Goal: Information Seeking & Learning: Learn about a topic

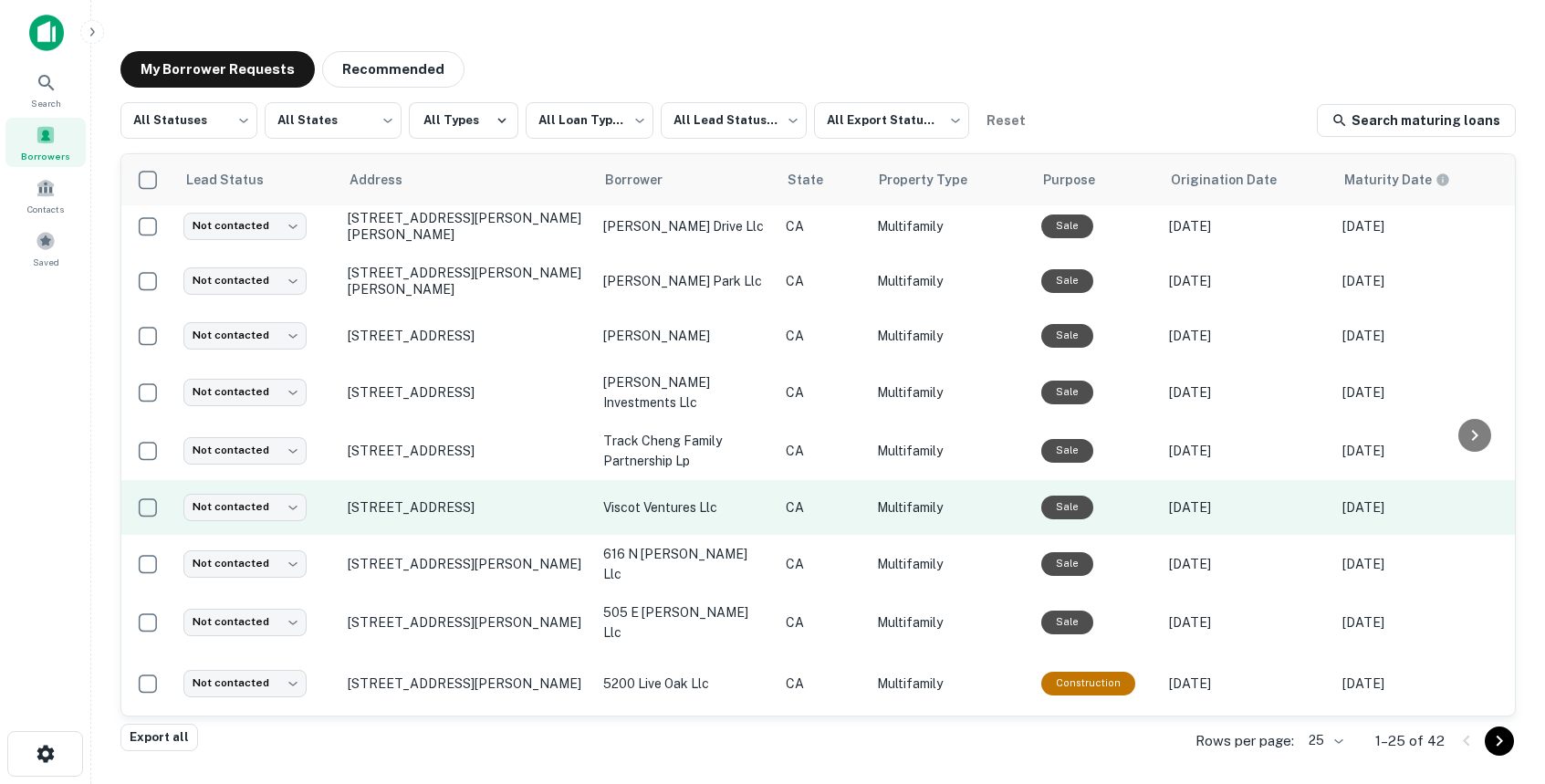
scroll to position [45, 0]
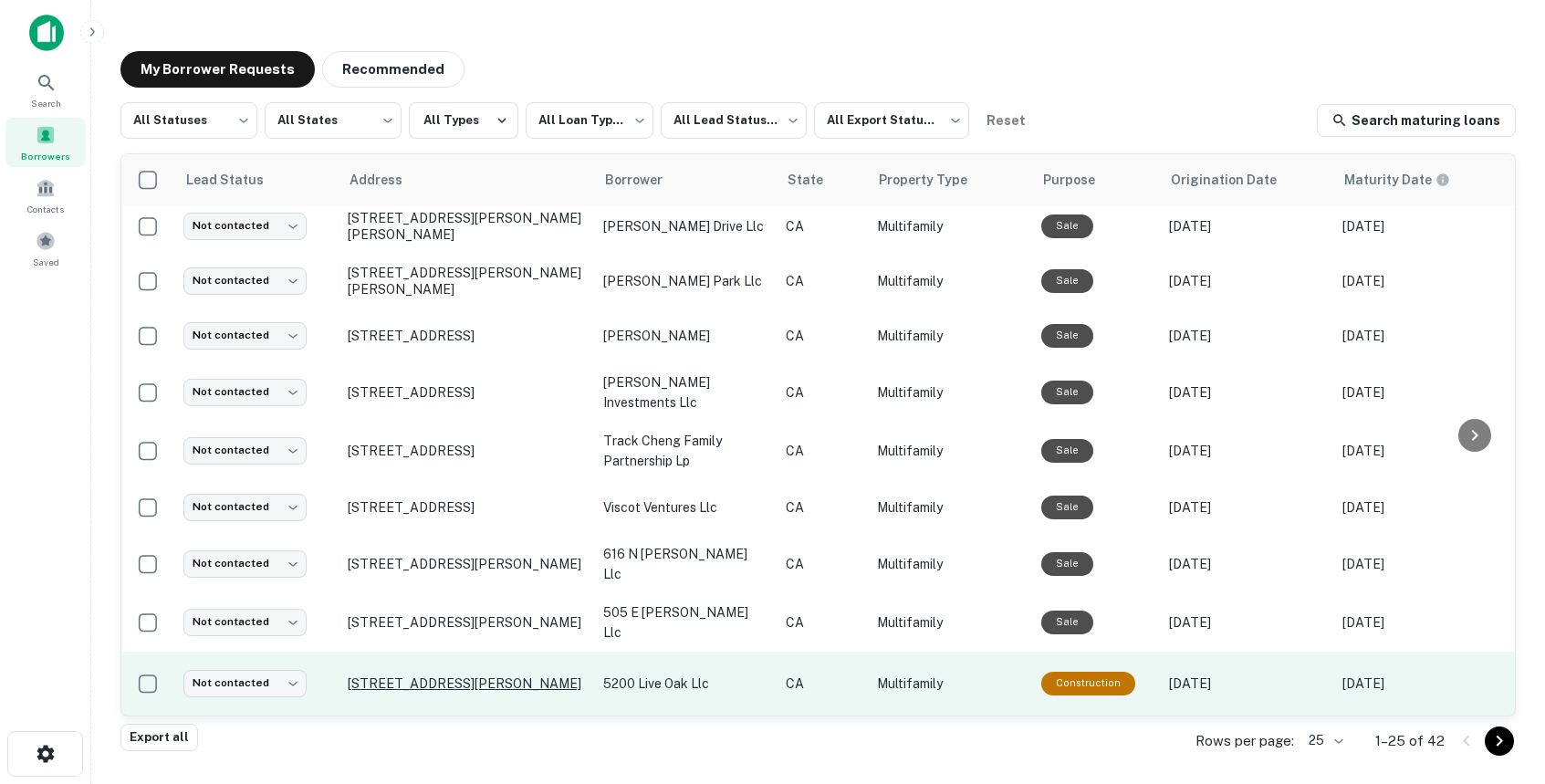
click at [518, 675] on p "[STREET_ADDRESS][PERSON_NAME]" at bounding box center [467, 684] width 238 height 17
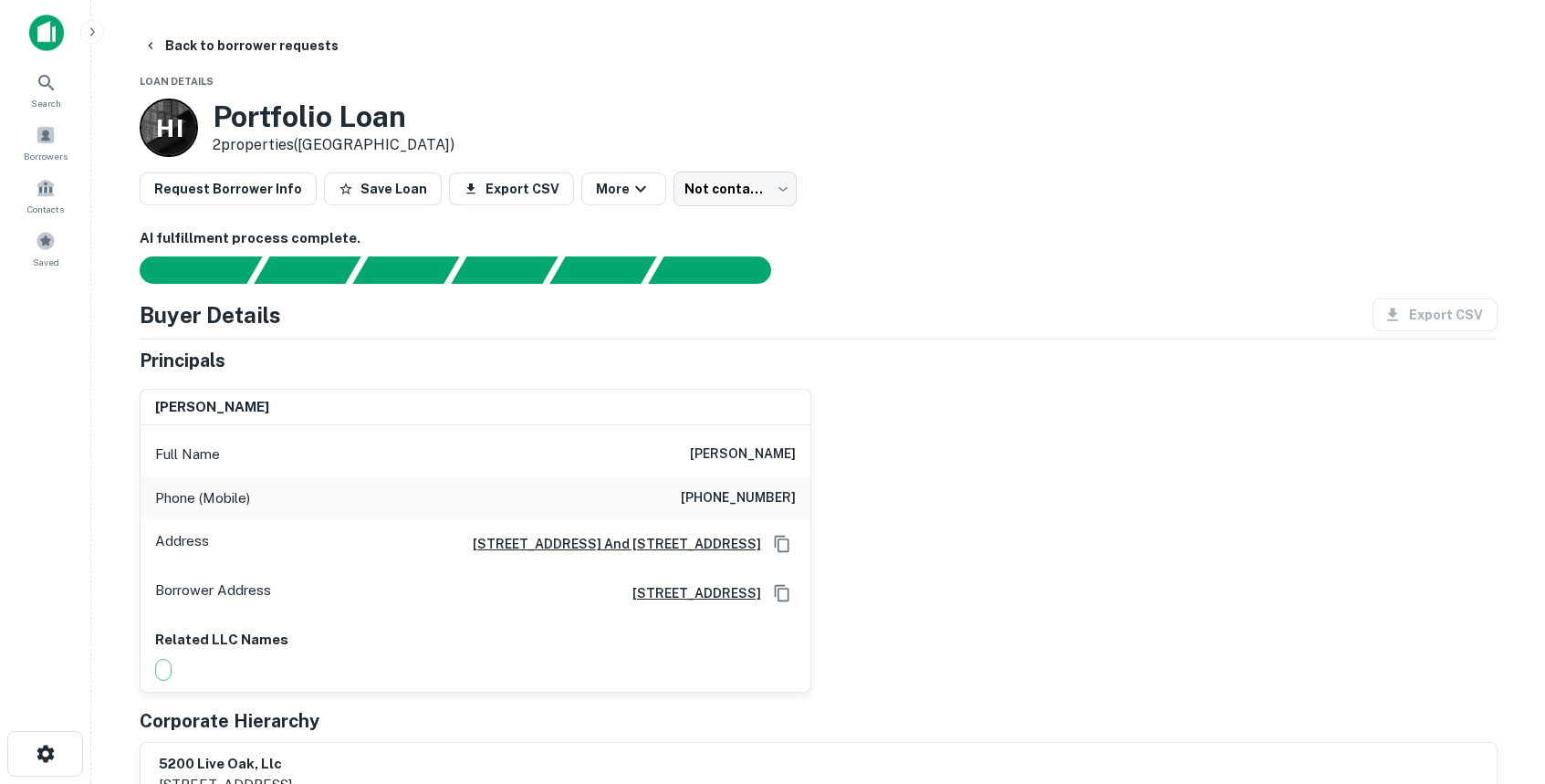
click at [1031, 573] on div "[PERSON_NAME] Full Name [PERSON_NAME] Phone (Mobile) [PHONE_NUMBER] Address [ST…" at bounding box center [811, 533] width 1372 height 318
click at [997, 354] on div "Principals" at bounding box center [818, 360] width 1358 height 27
click at [158, 44] on button "Back to borrower requests" at bounding box center [241, 45] width 210 height 32
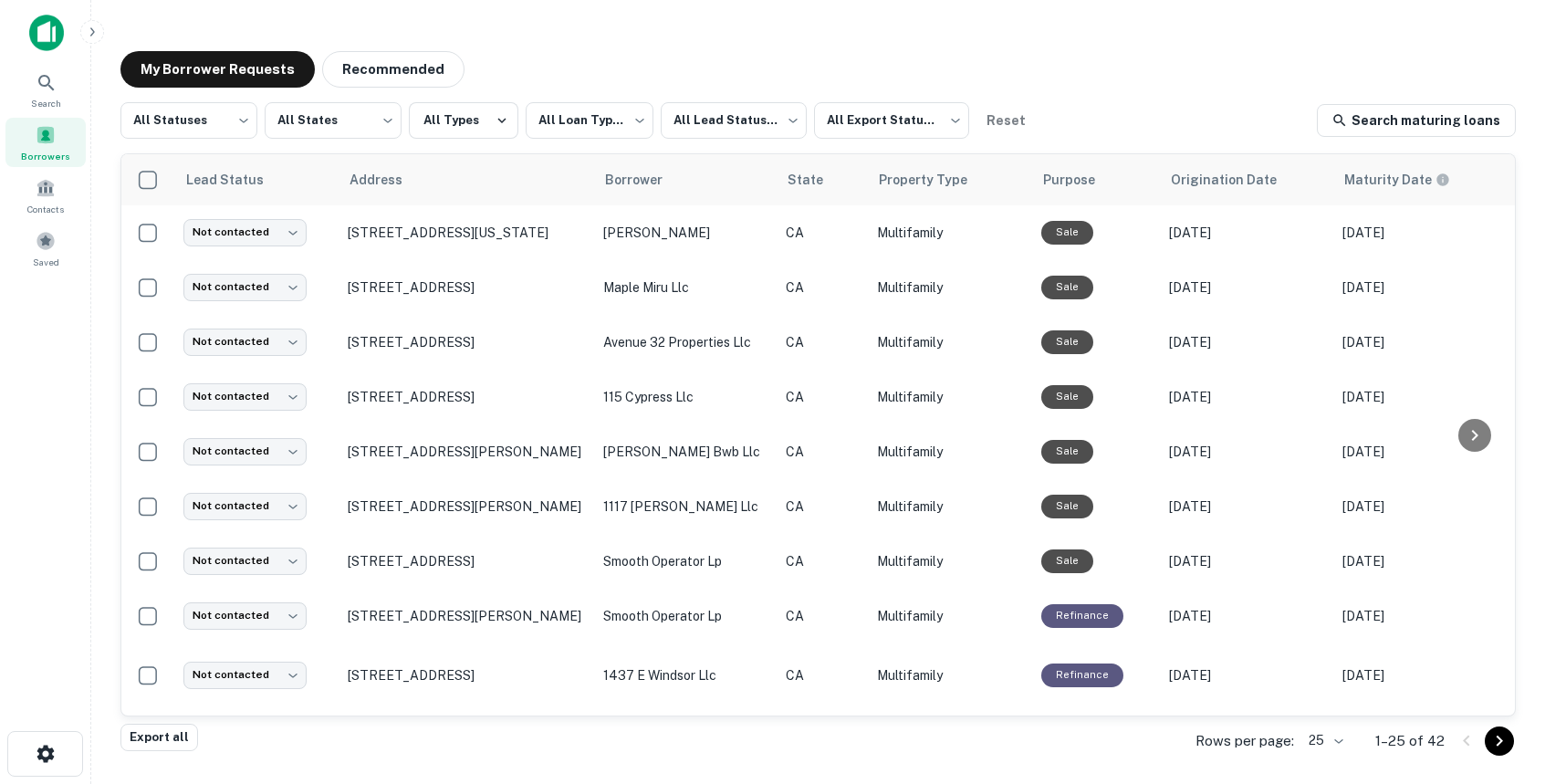
scroll to position [909, 0]
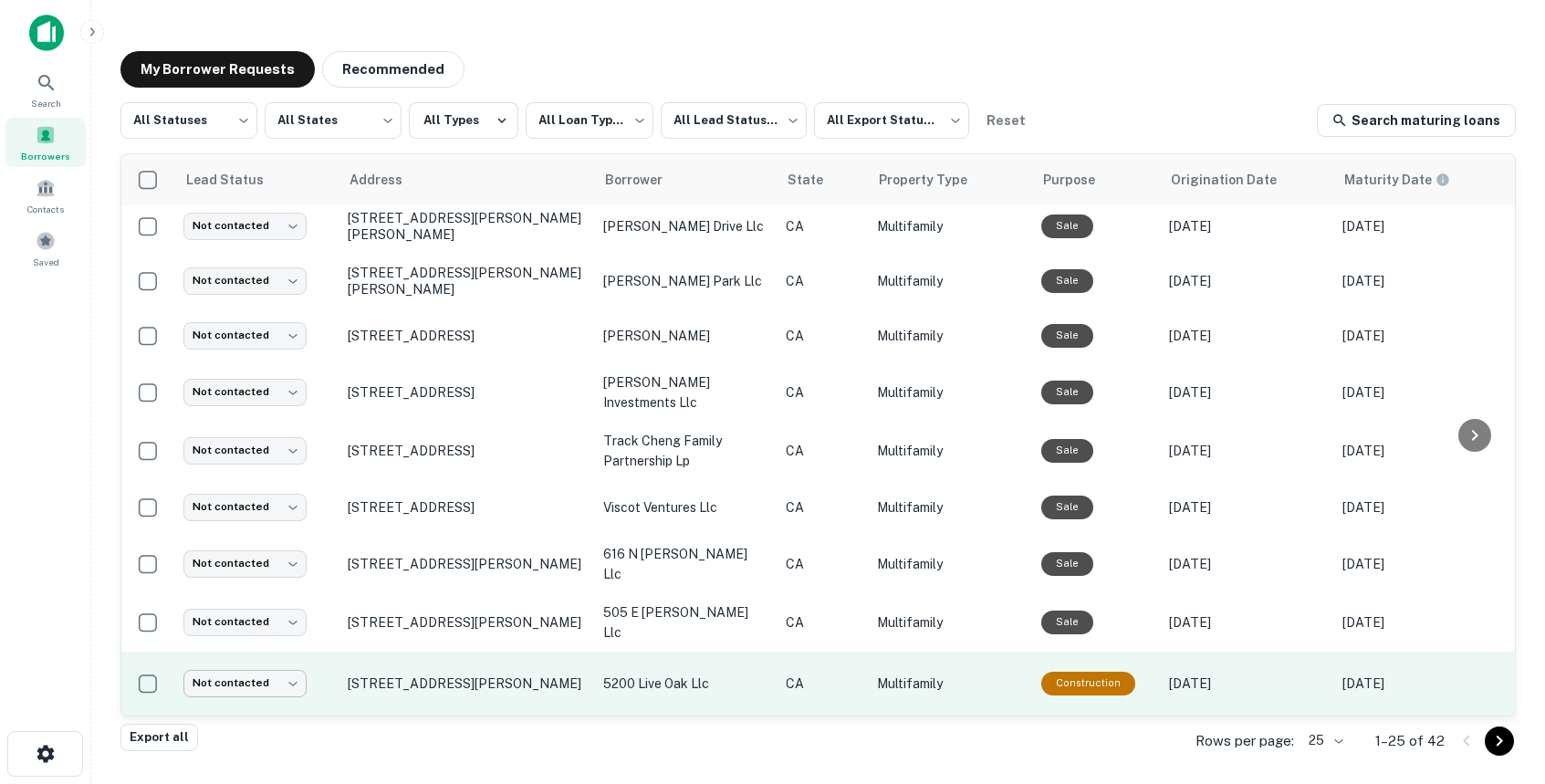
click at [288, 660] on body "**********" at bounding box center [772, 392] width 1545 height 784
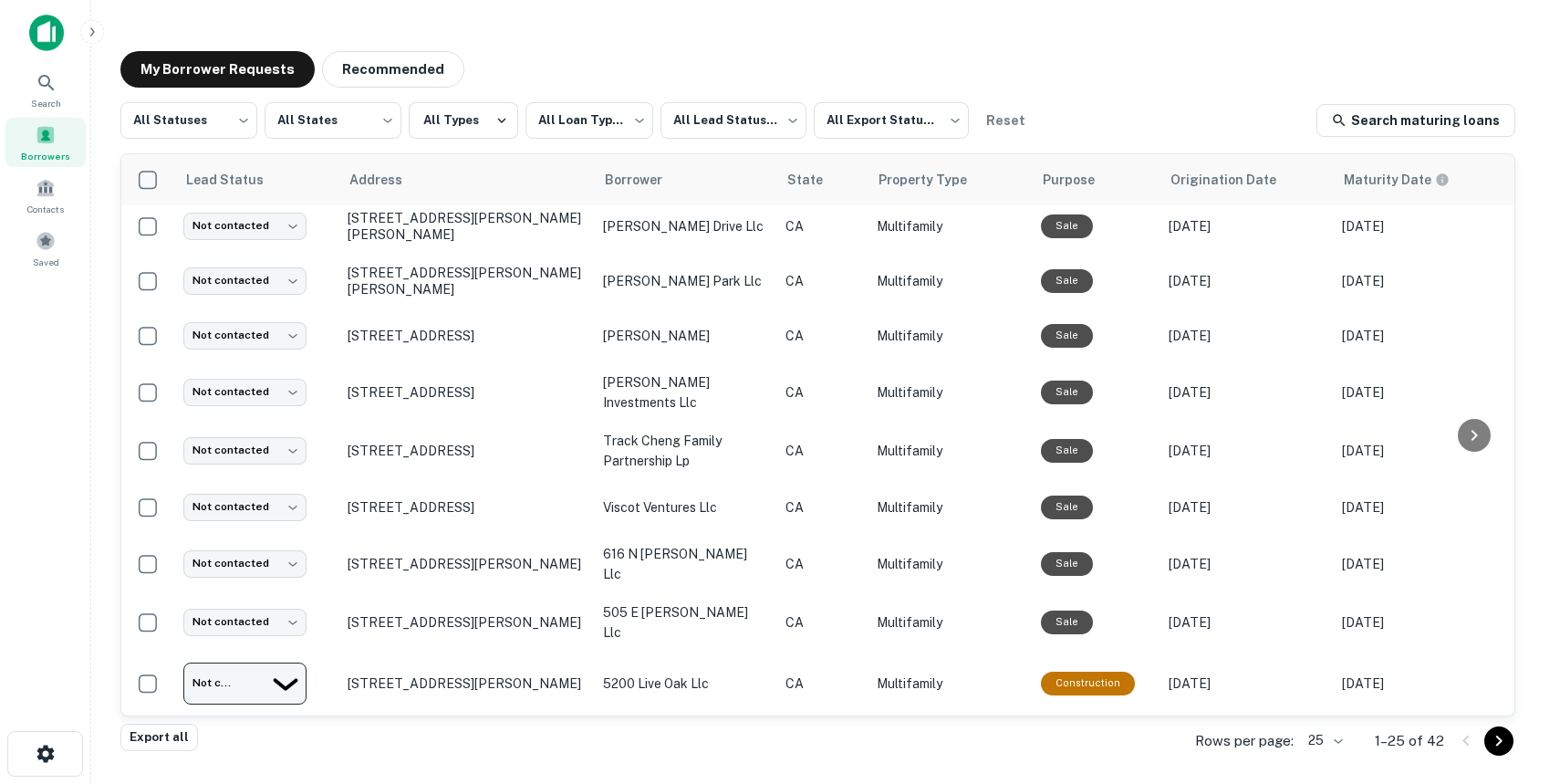
type input "*********"
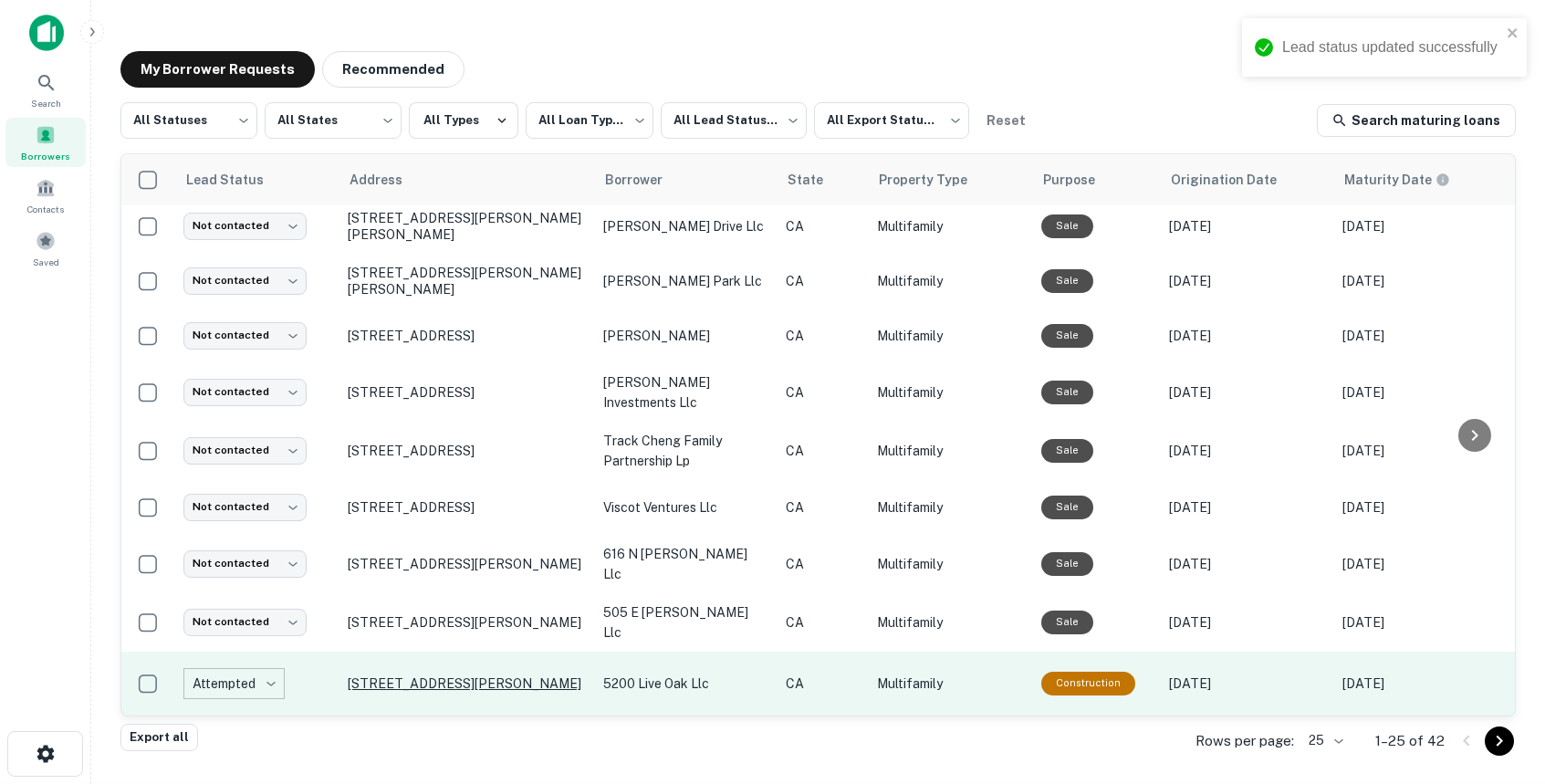
click at [405, 675] on p "[STREET_ADDRESS][PERSON_NAME]" at bounding box center [467, 684] width 238 height 17
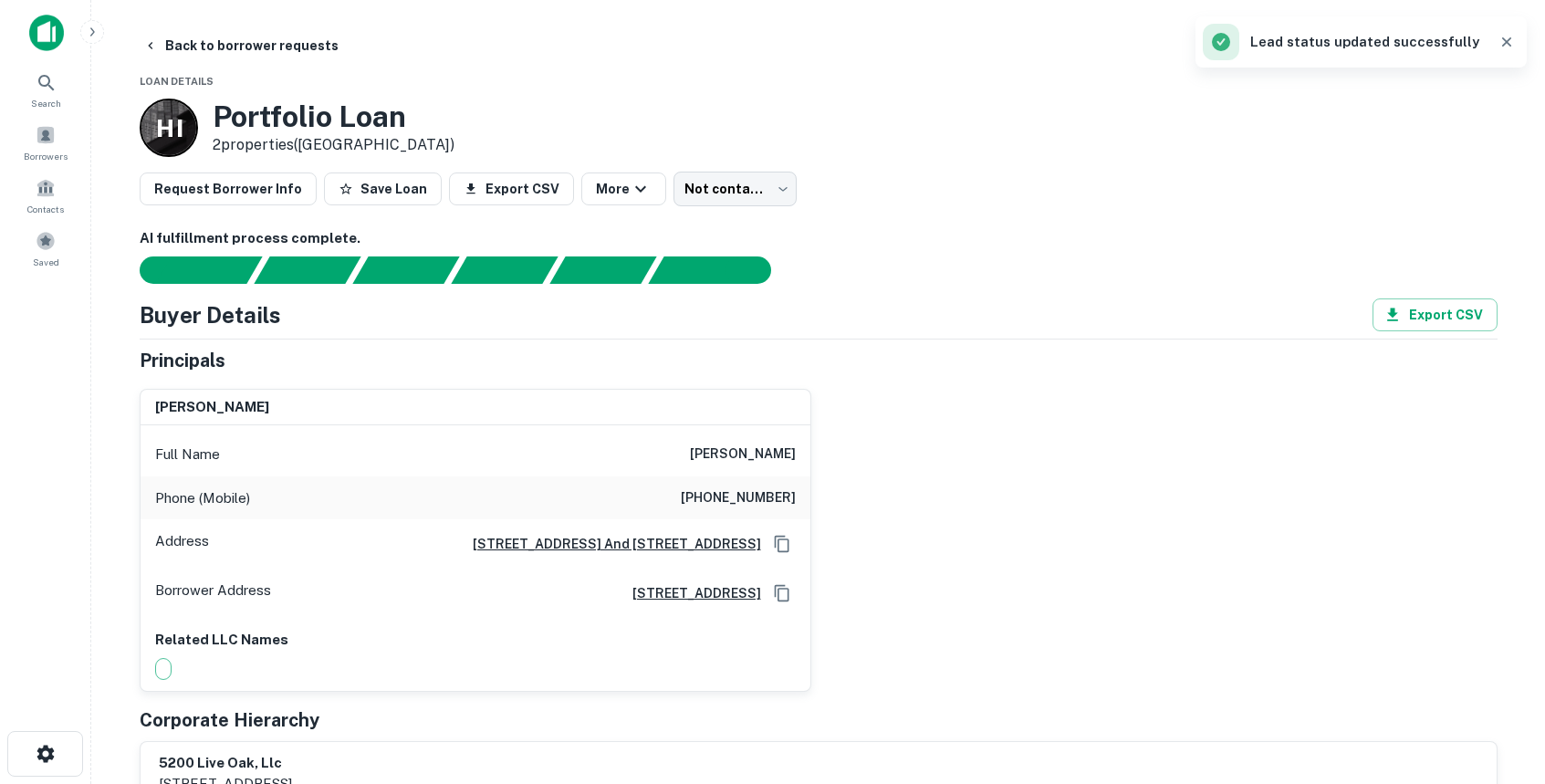
type input "*********"
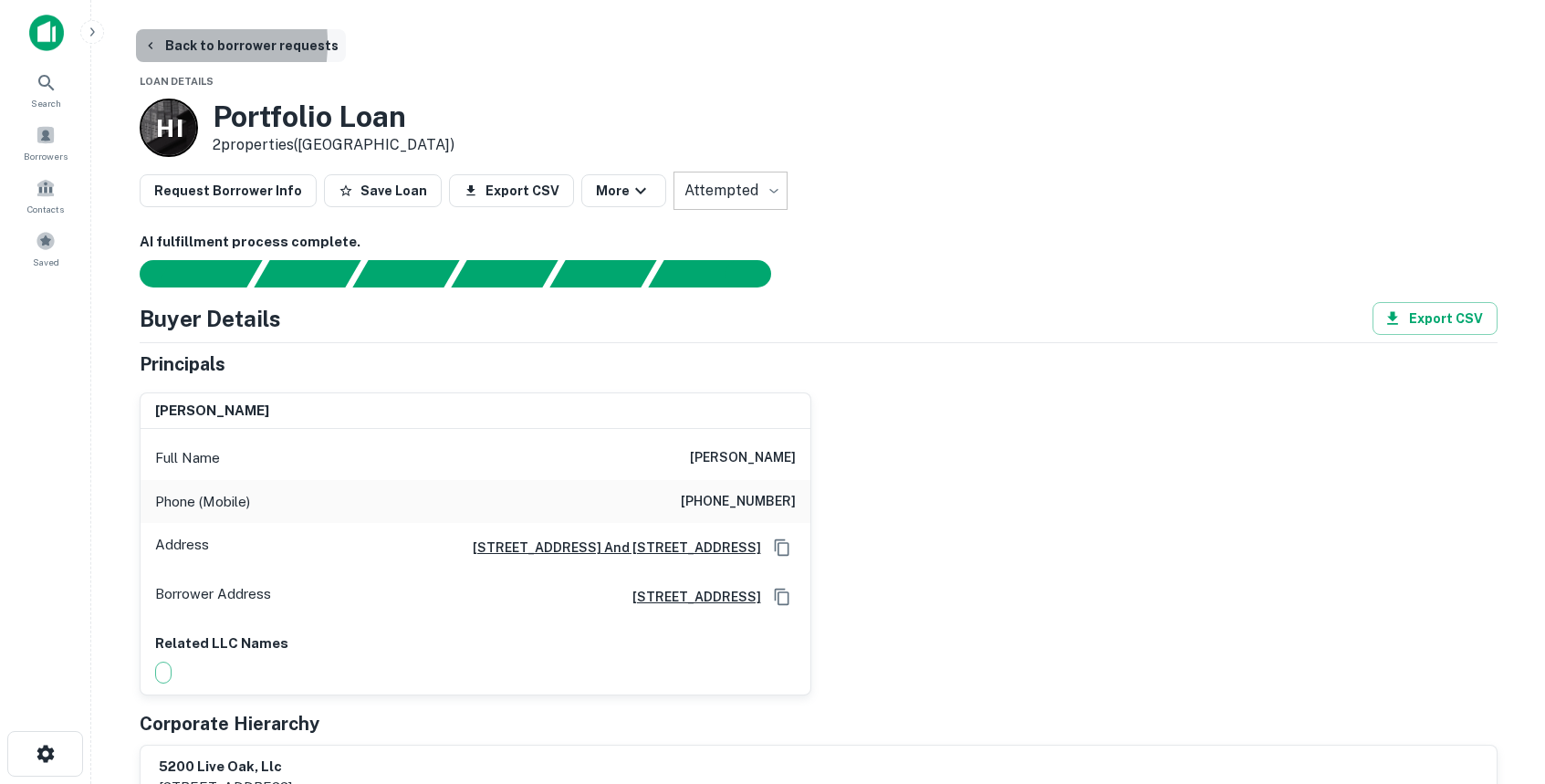
click at [150, 43] on icon "button" at bounding box center [150, 45] width 15 height 15
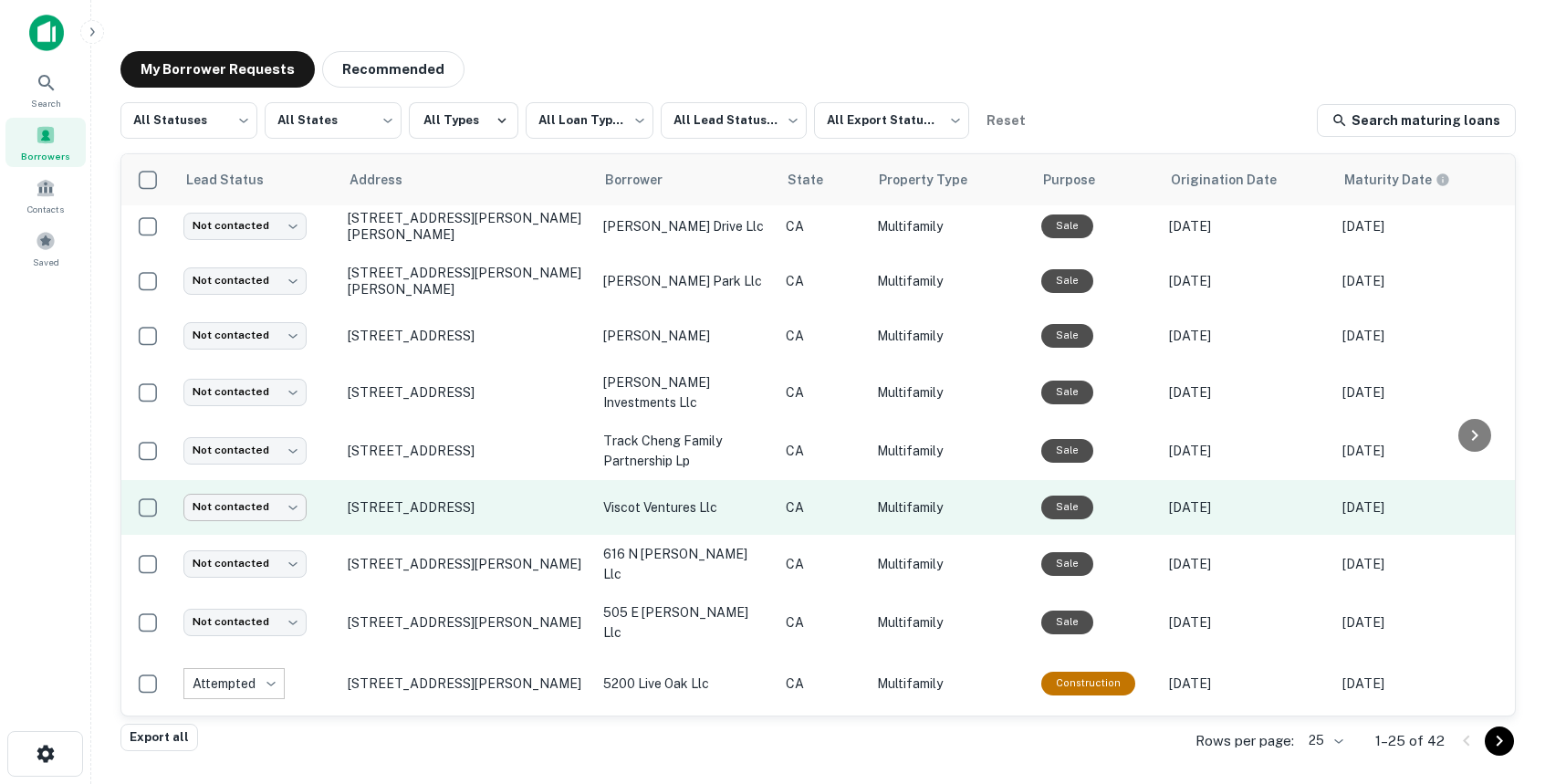
scroll to position [45, 0]
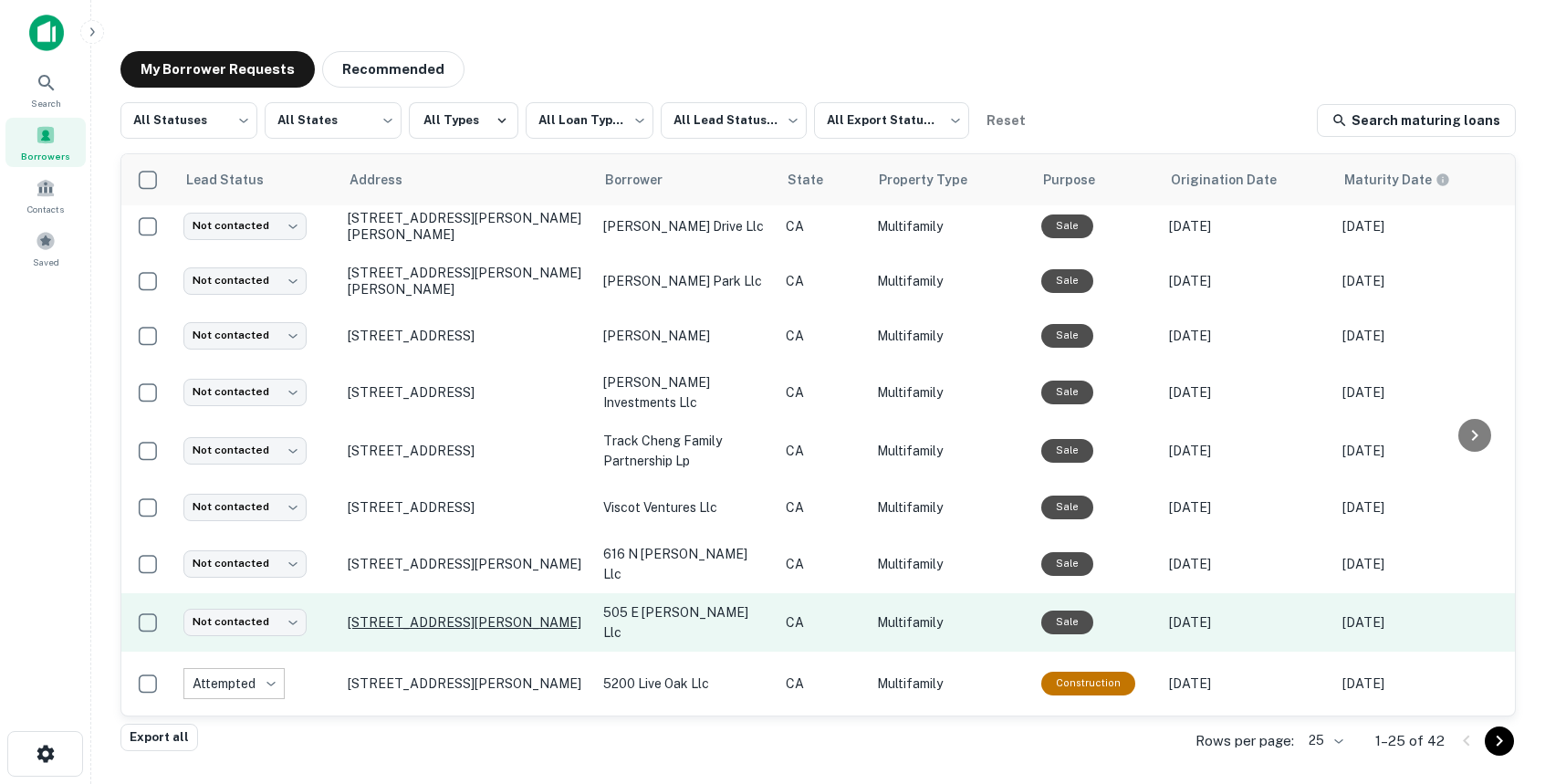
click at [408, 614] on p "[STREET_ADDRESS][PERSON_NAME]" at bounding box center [467, 623] width 238 height 17
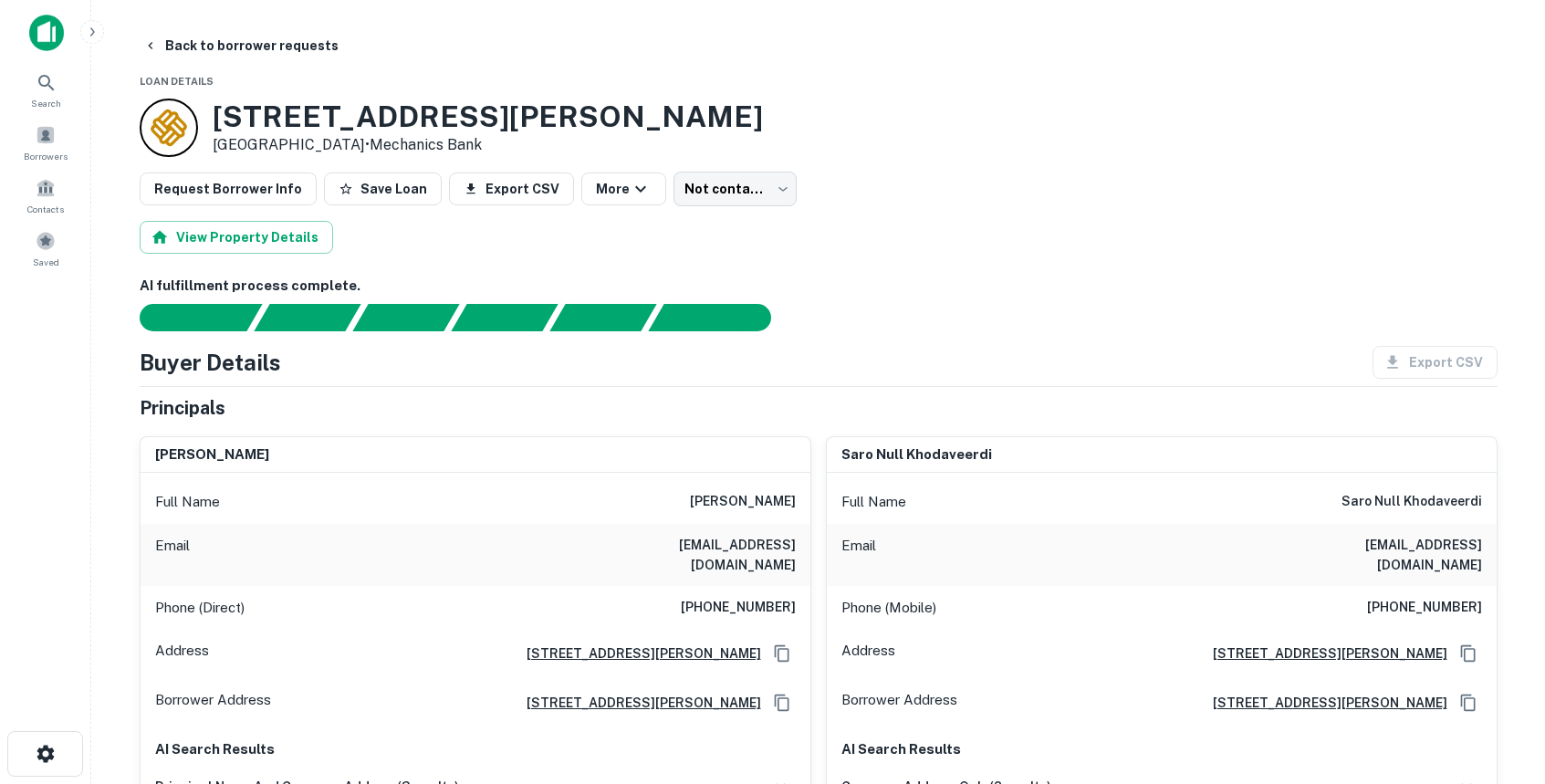
scroll to position [93, 0]
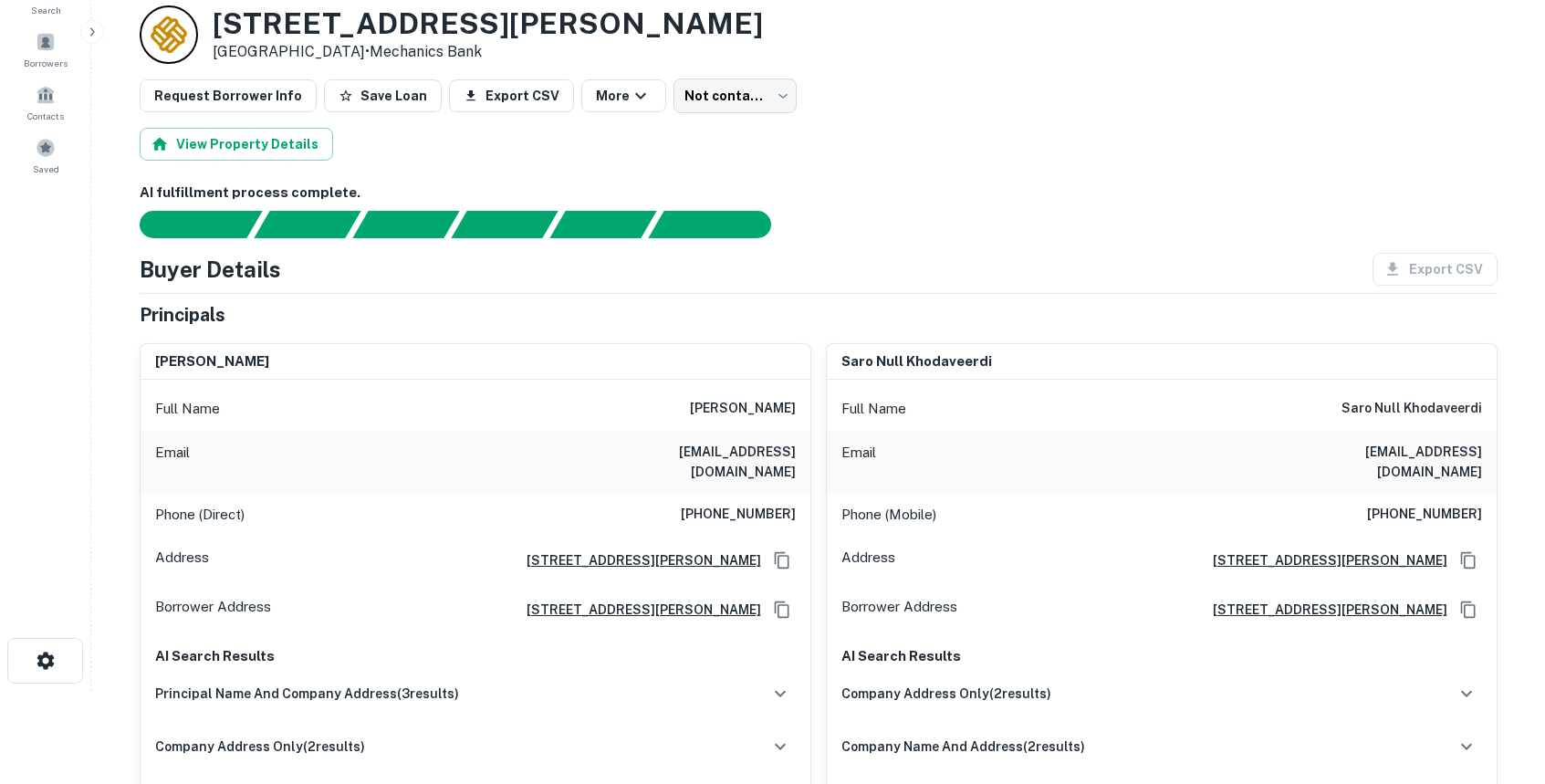
click at [676, 453] on h6 "[EMAIL_ADDRESS][DOMAIN_NAME]" at bounding box center [686, 461] width 219 height 40
click at [677, 452] on h6 "[EMAIL_ADDRESS][DOMAIN_NAME]" at bounding box center [686, 461] width 219 height 40
click at [677, 451] on h6 "[EMAIL_ADDRESS][DOMAIN_NAME]" at bounding box center [686, 461] width 219 height 40
click at [681, 449] on h6 "[EMAIL_ADDRESS][DOMAIN_NAME]" at bounding box center [686, 461] width 219 height 40
click at [681, 448] on h6 "[EMAIL_ADDRESS][DOMAIN_NAME]" at bounding box center [686, 461] width 219 height 40
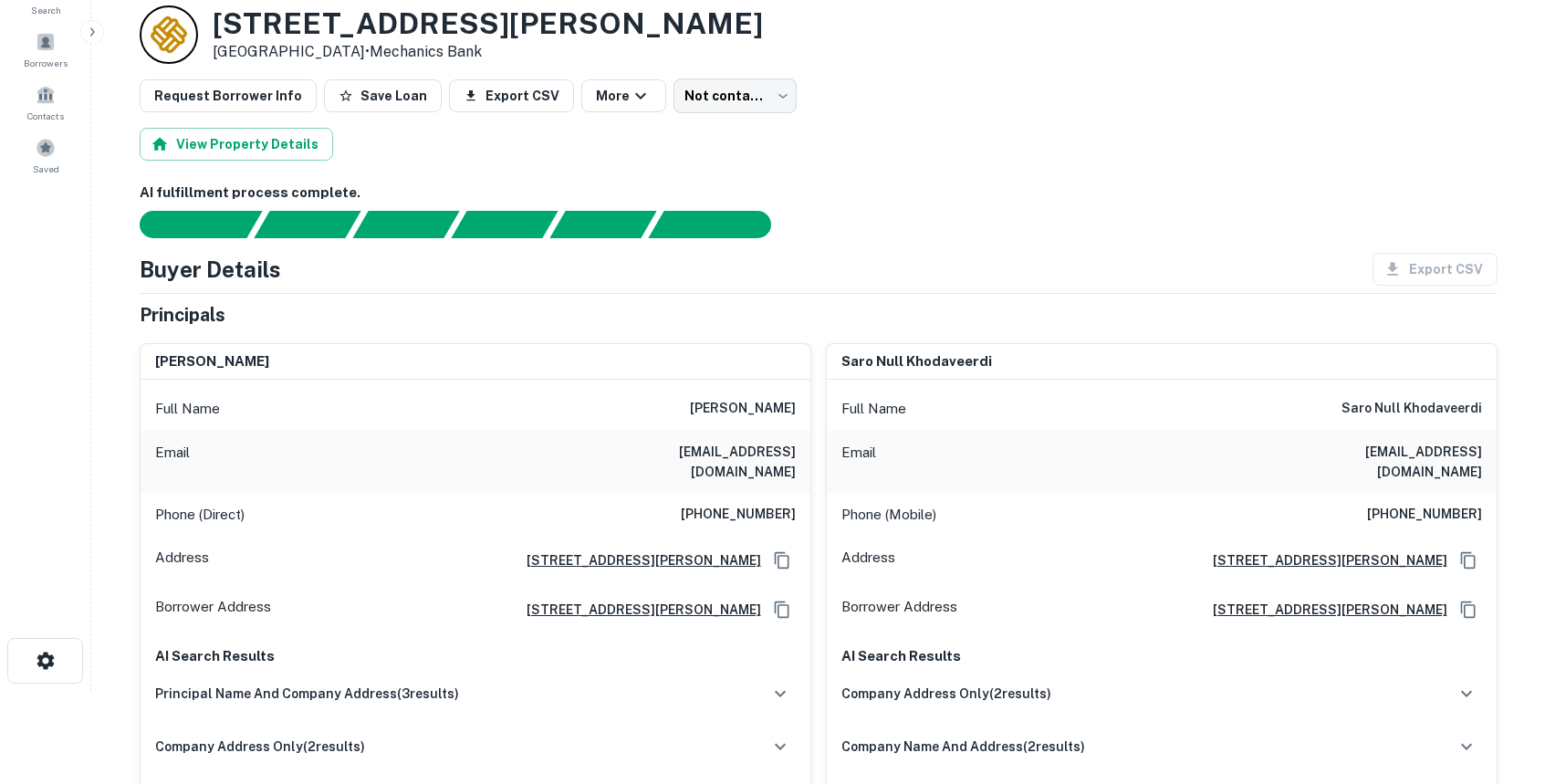
click at [681, 448] on h6 "[EMAIL_ADDRESS][DOMAIN_NAME]" at bounding box center [686, 461] width 219 height 40
click at [683, 447] on h6 "[EMAIL_ADDRESS][DOMAIN_NAME]" at bounding box center [686, 461] width 219 height 40
drag, startPoint x: 1336, startPoint y: 449, endPoint x: 1493, endPoint y: 455, distance: 157.1
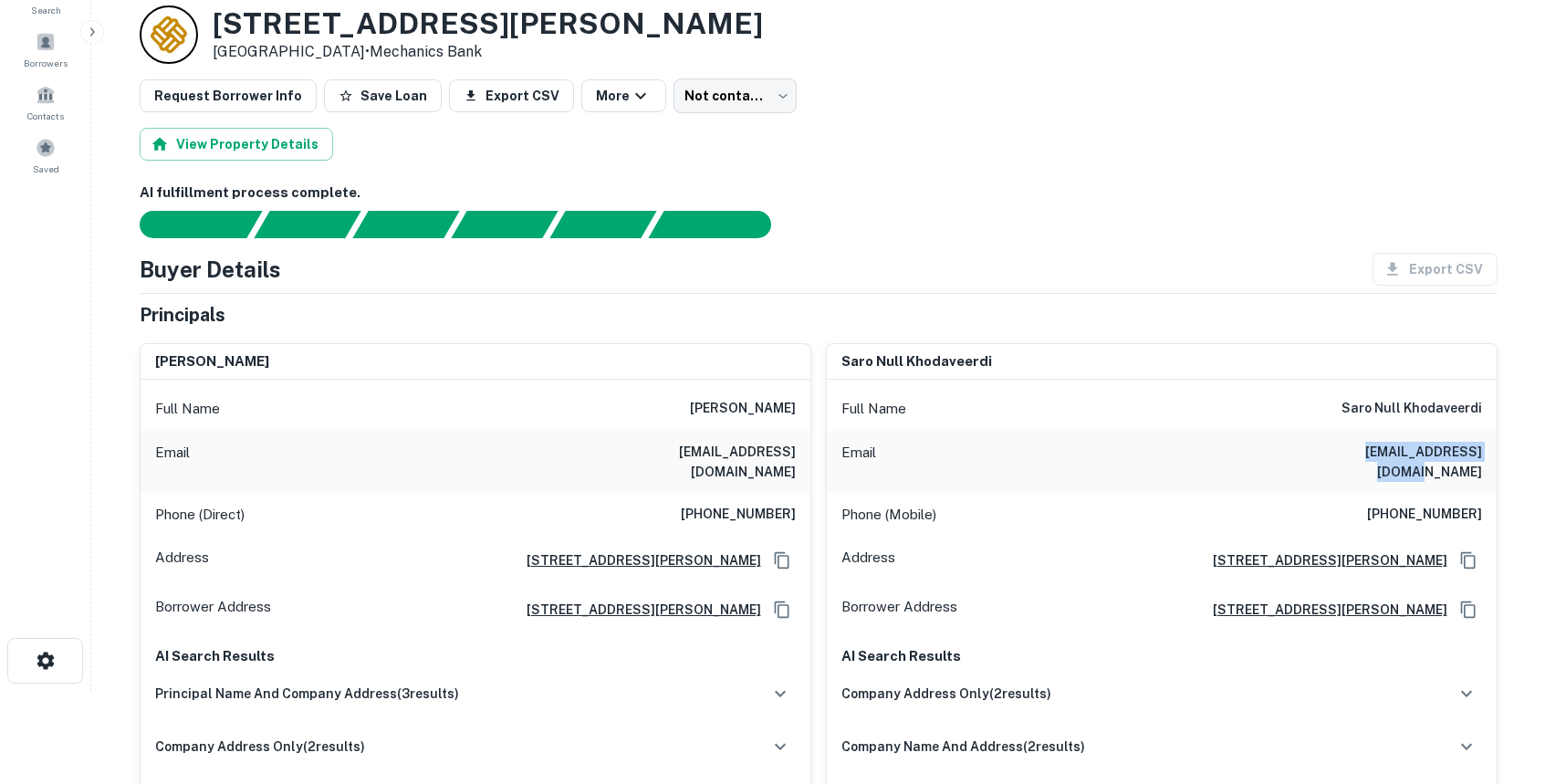
click at [1493, 455] on div "Email [EMAIL_ADDRESS][DOMAIN_NAME]" at bounding box center [1162, 461] width 670 height 62
copy h6 "[EMAIL_ADDRESS][DOMAIN_NAME]"
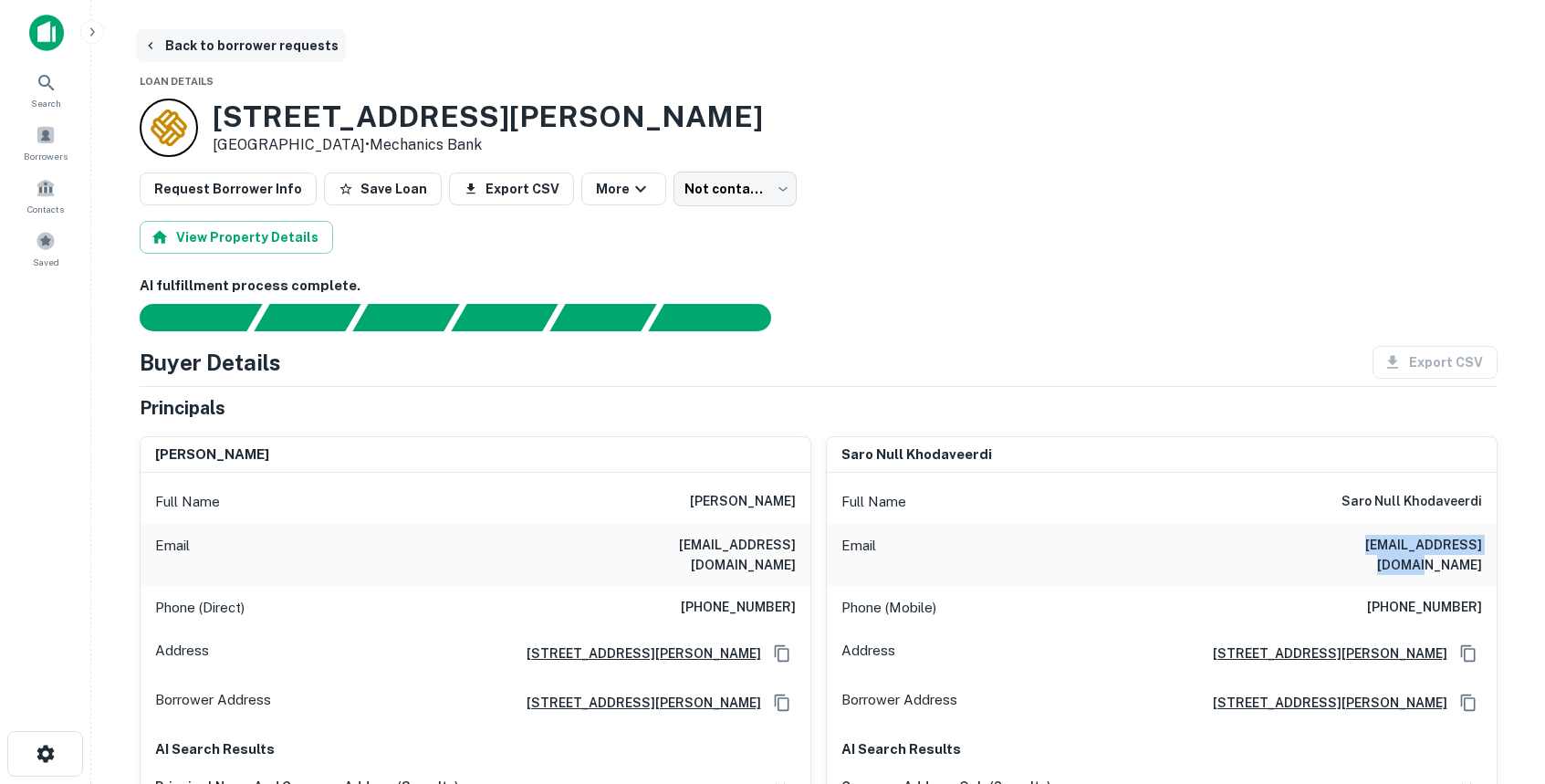
click at [174, 44] on button "Back to borrower requests" at bounding box center [241, 45] width 210 height 32
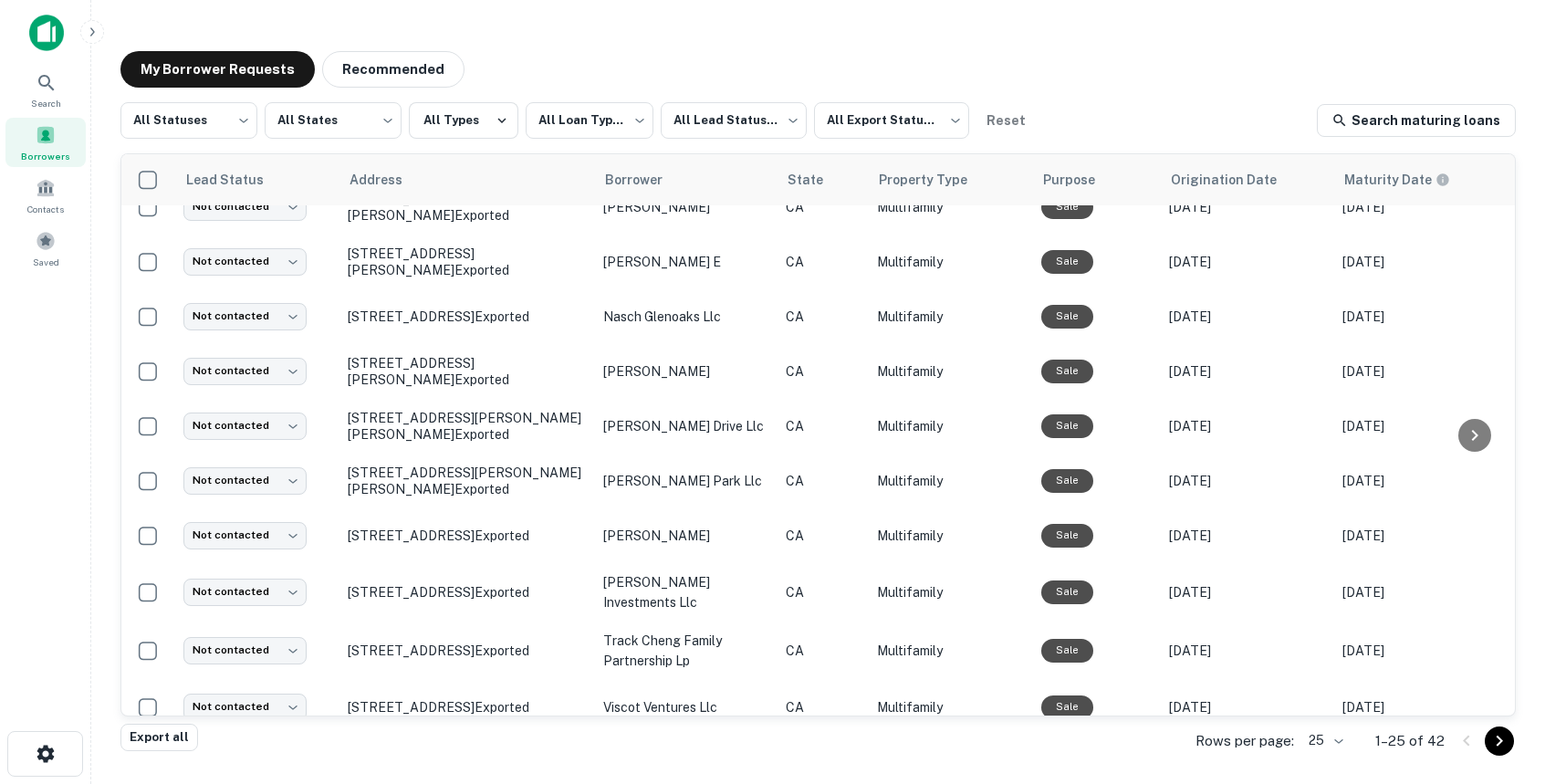
scroll to position [1030, 0]
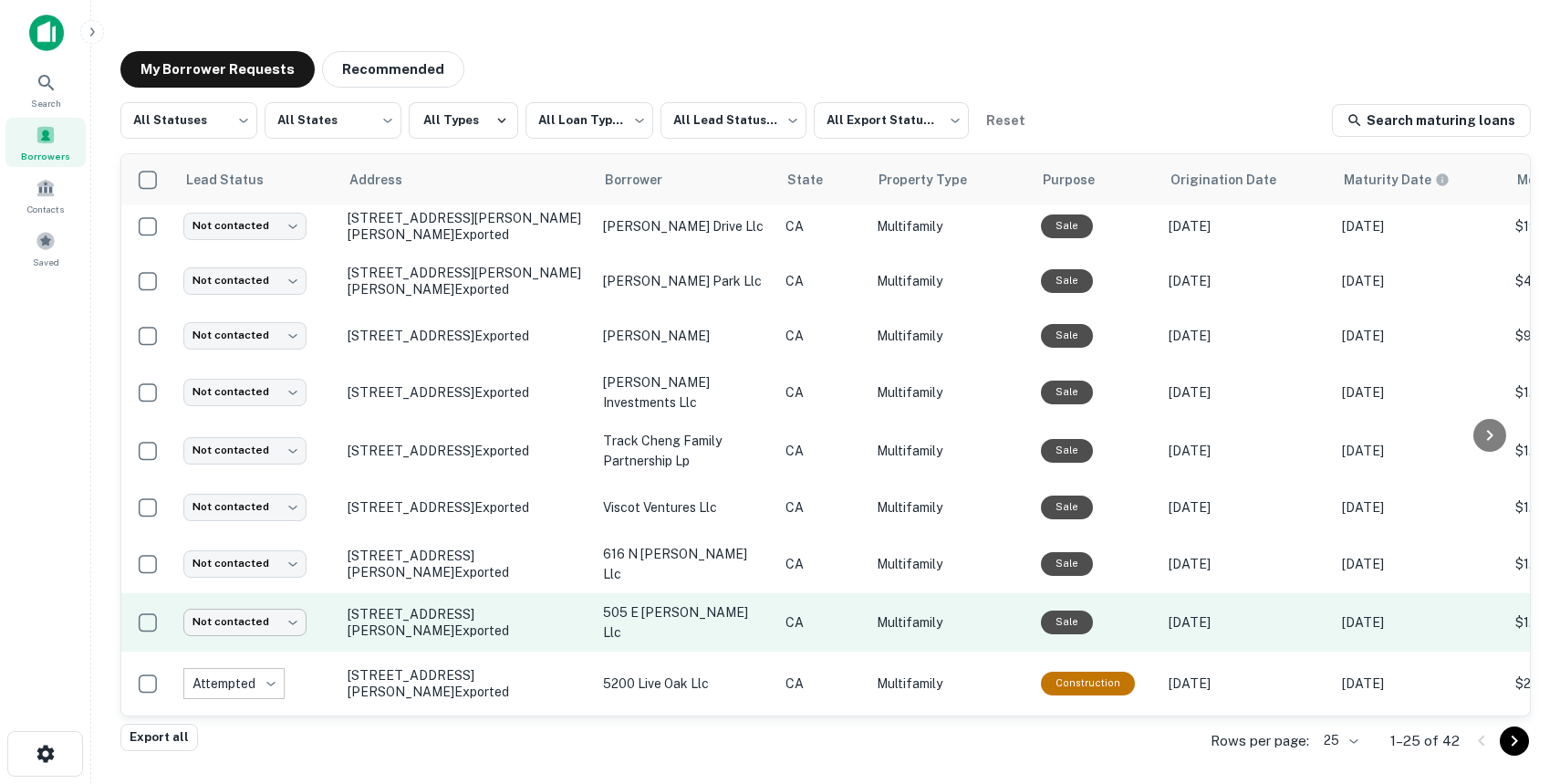
click at [294, 567] on body "**********" at bounding box center [780, 392] width 1560 height 784
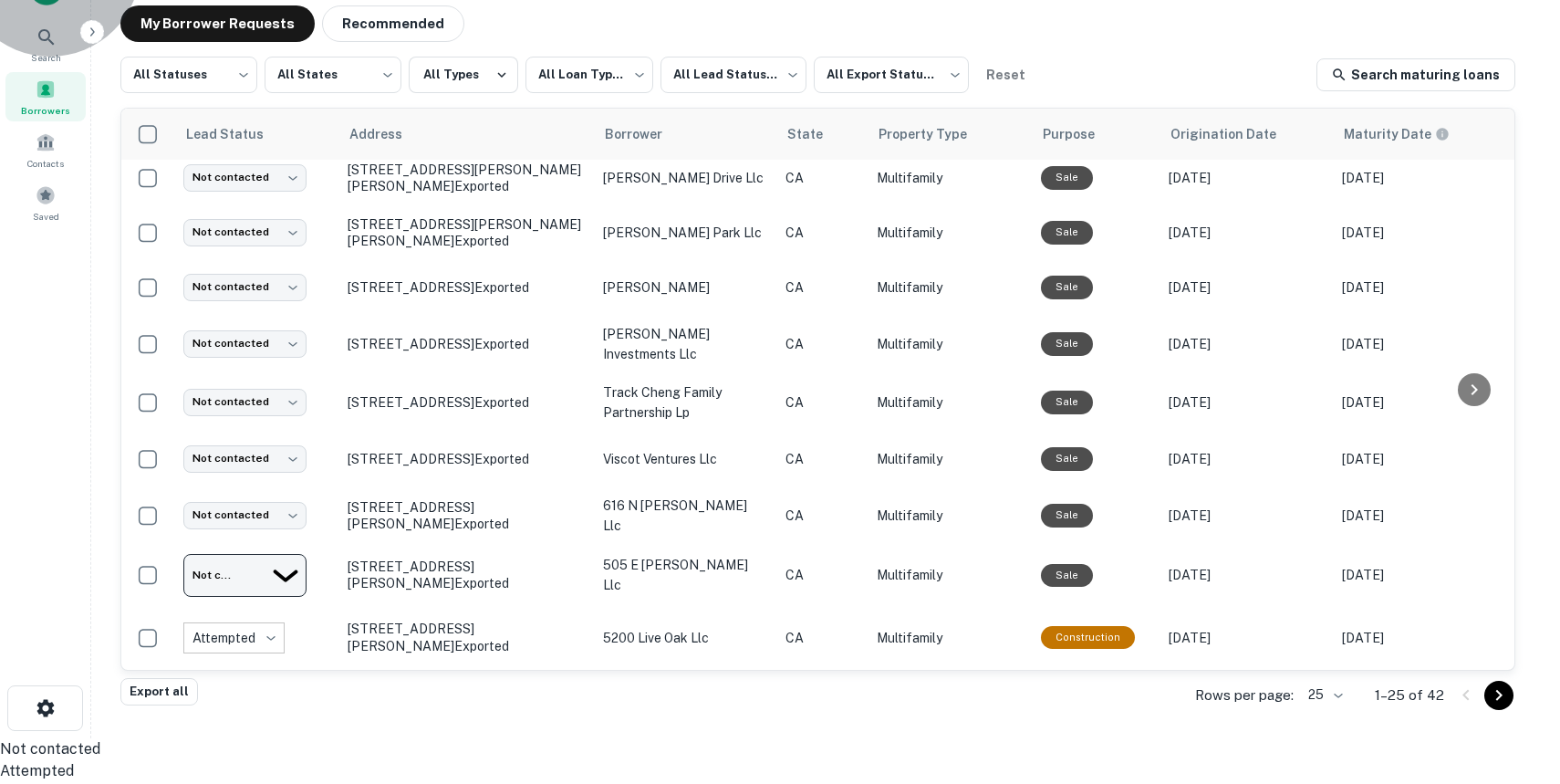
click at [227, 760] on li "Attempted" at bounding box center [772, 771] width 1545 height 22
type input "*********"
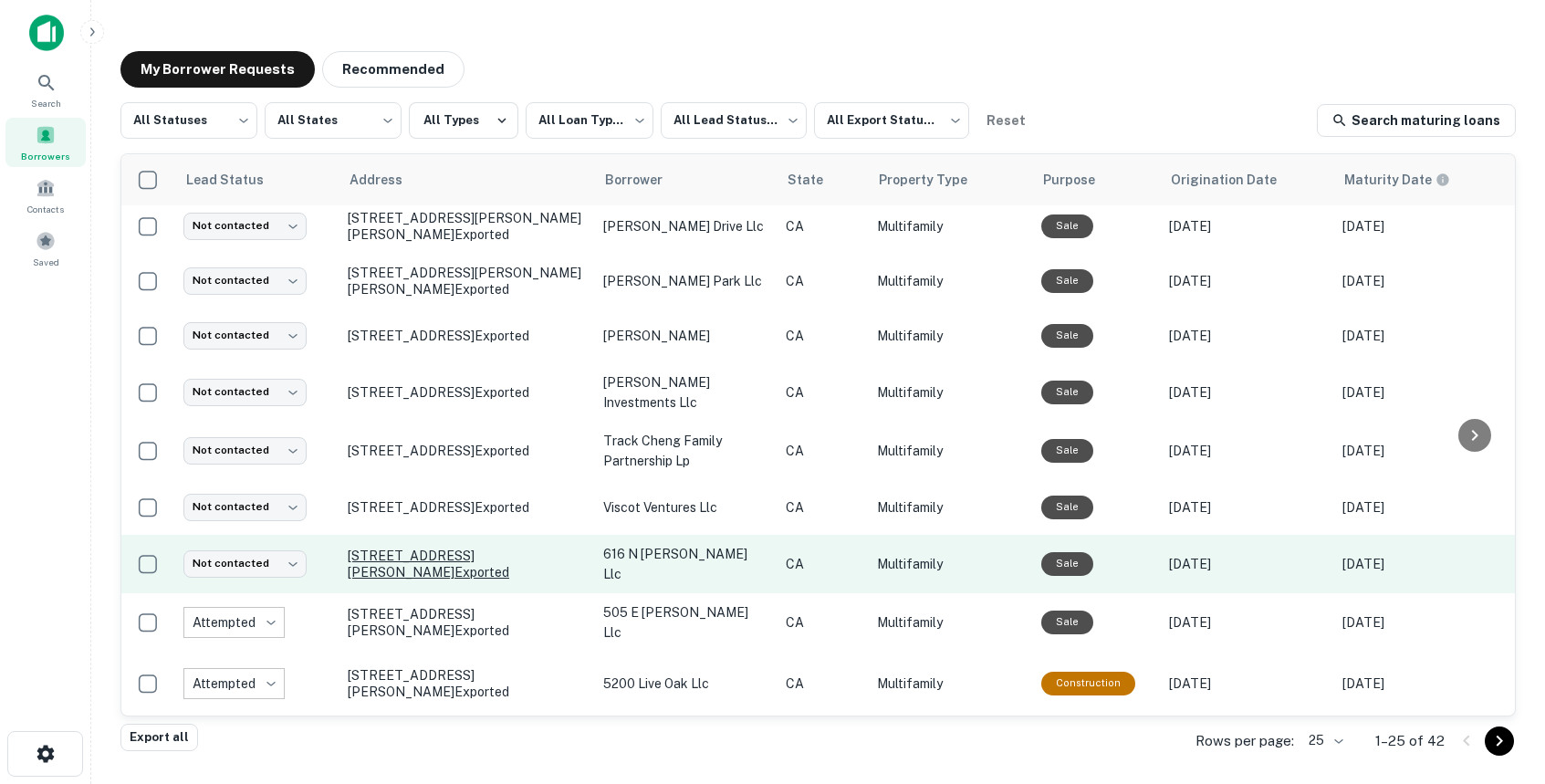
click at [461, 547] on p "[STREET_ADDRESS][PERSON_NAME] Exported" at bounding box center [467, 563] width 238 height 32
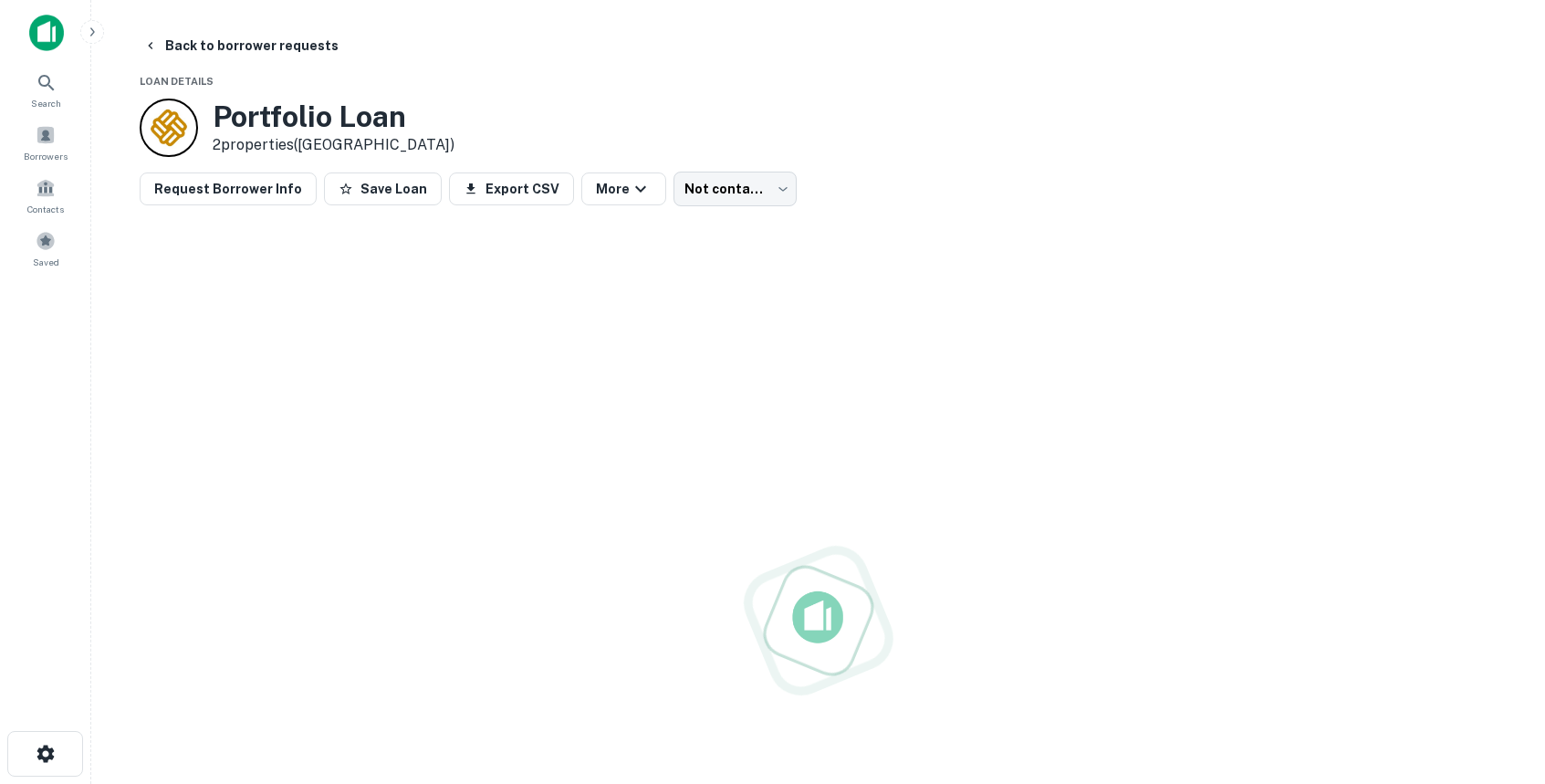
click at [457, 462] on div at bounding box center [818, 620] width 1358 height 784
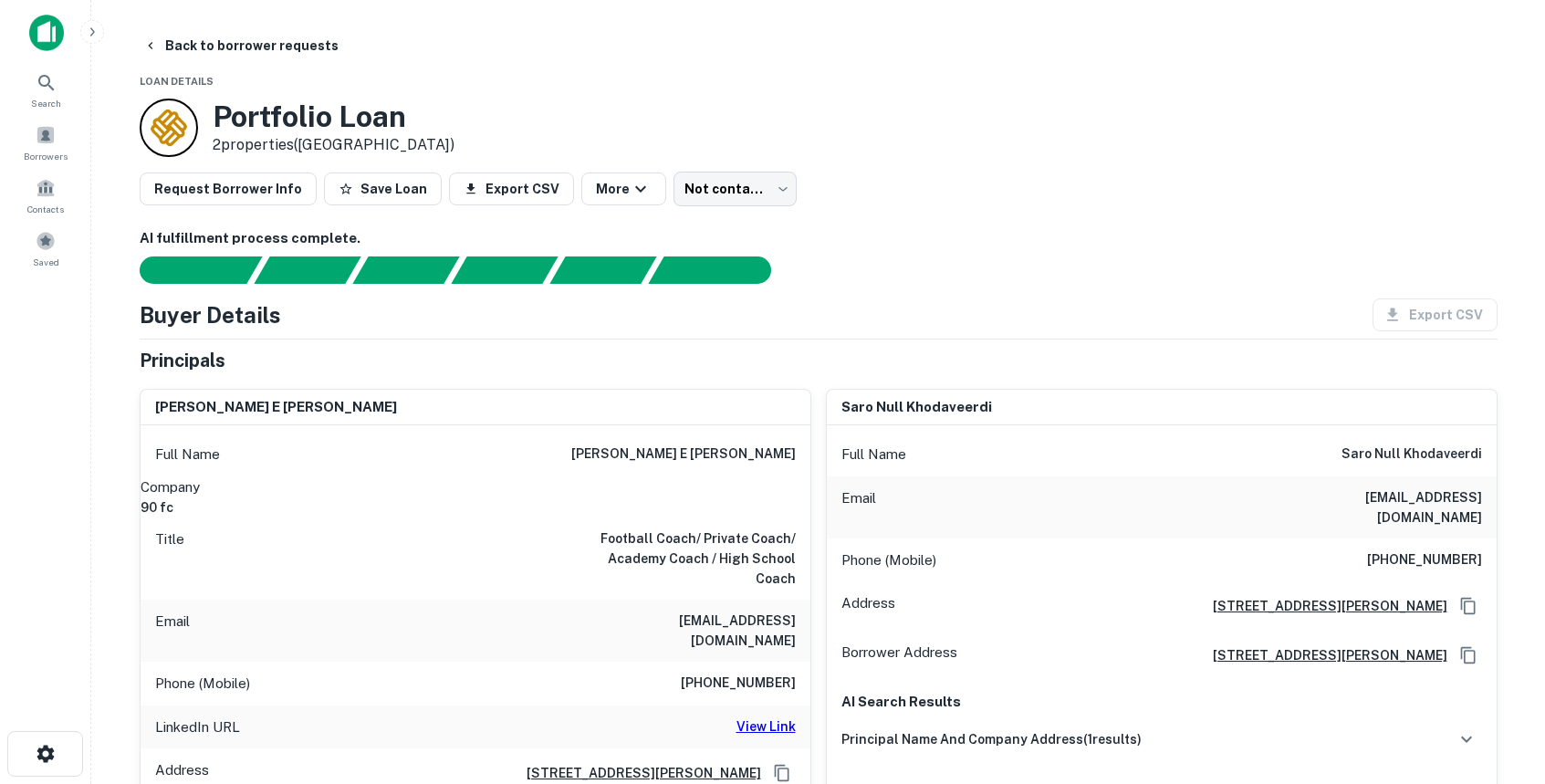
click at [781, 716] on h6 "View Link" at bounding box center [766, 726] width 59 height 20
click at [187, 45] on button "Back to borrower requests" at bounding box center [241, 45] width 210 height 32
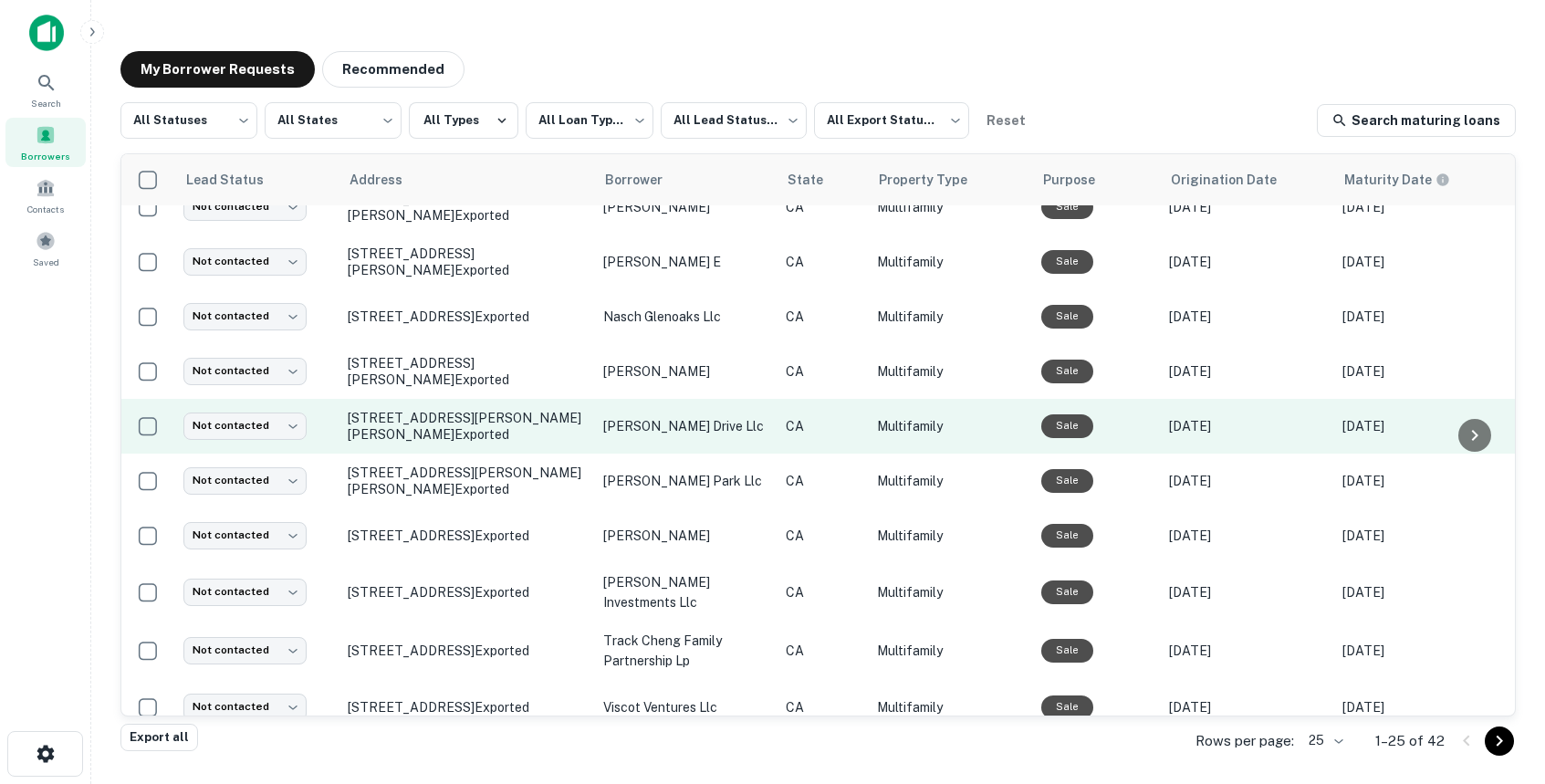
scroll to position [1030, 0]
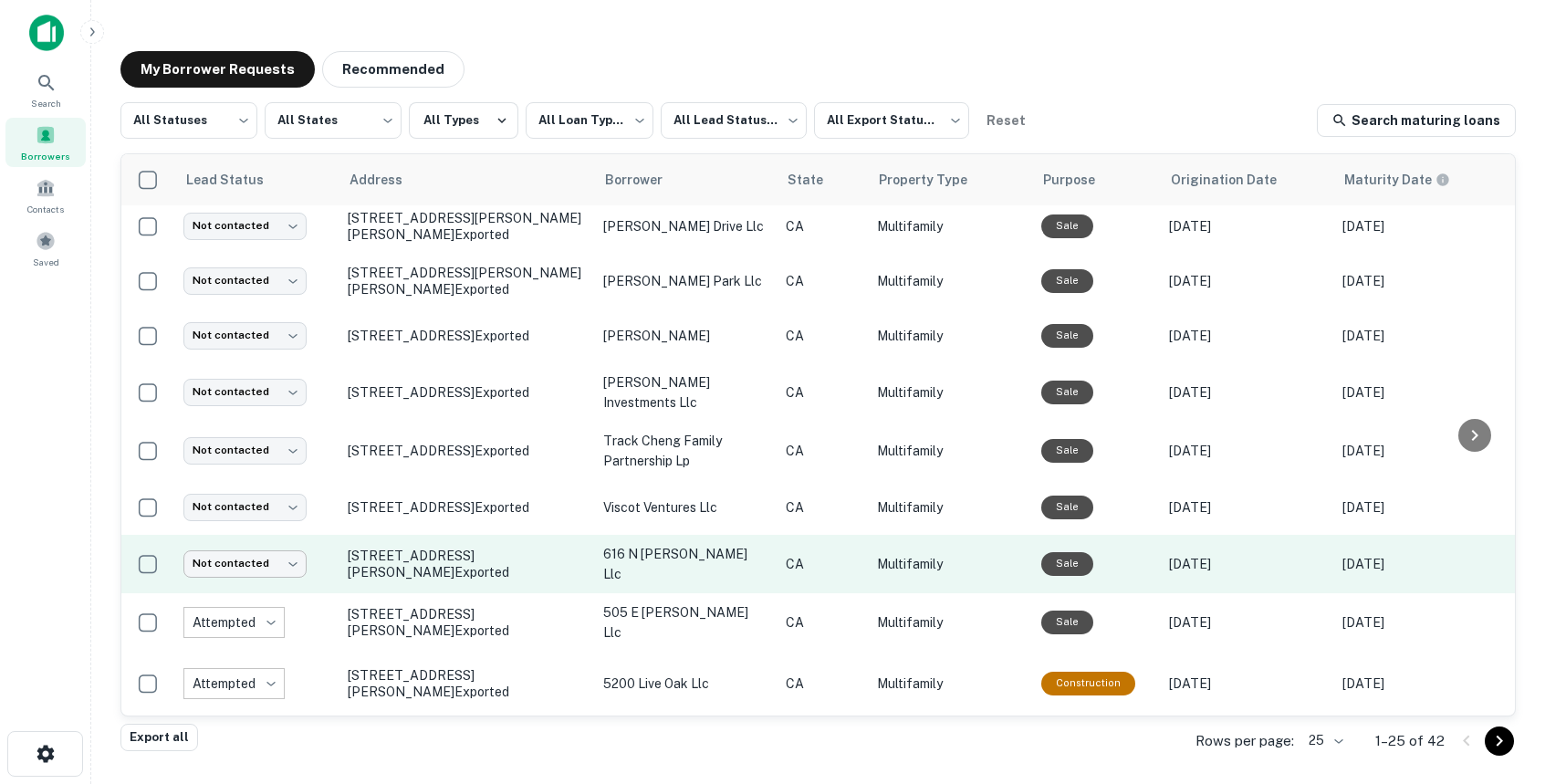
click at [284, 542] on body "**********" at bounding box center [772, 392] width 1545 height 784
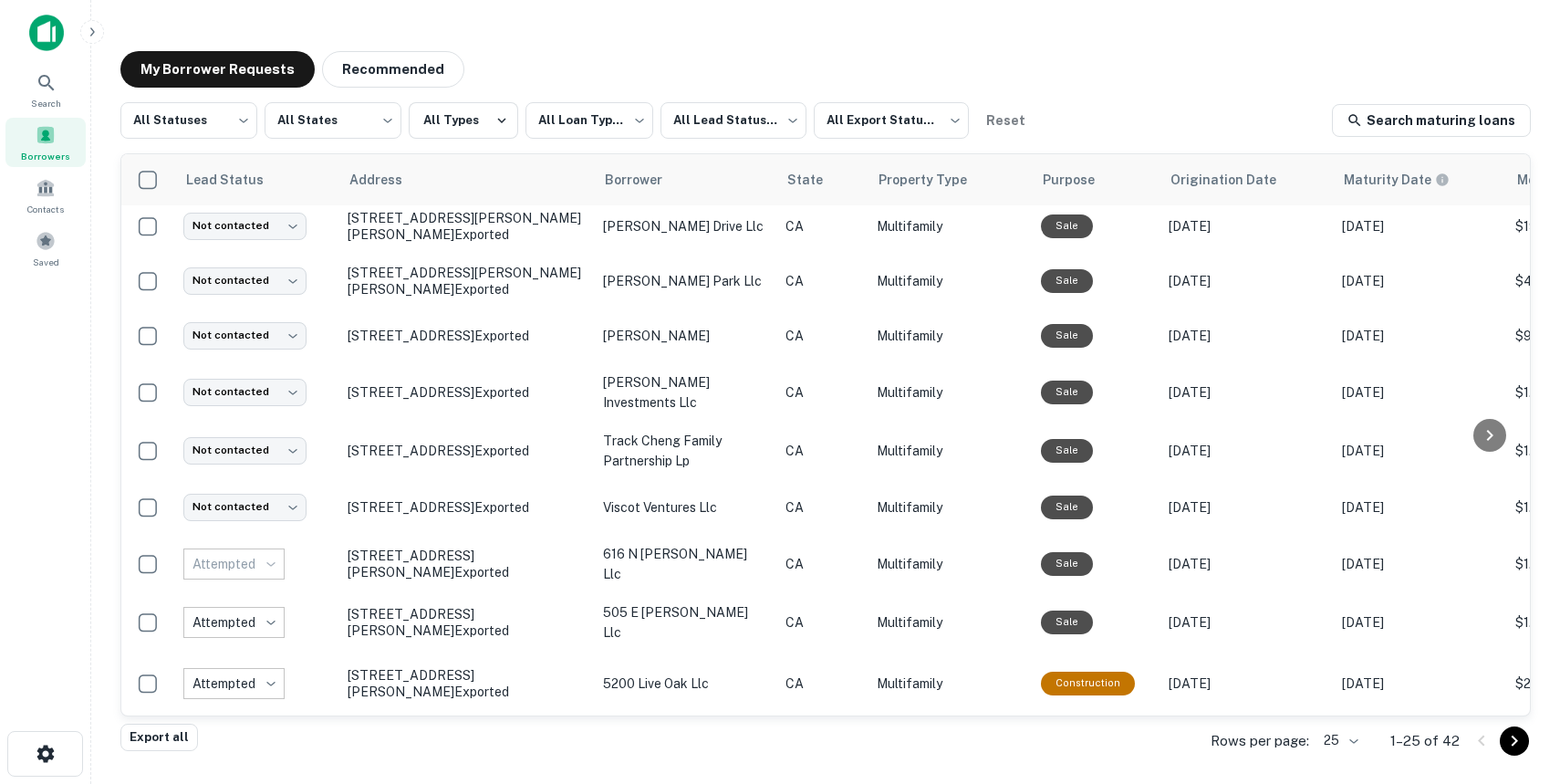
type input "*********"
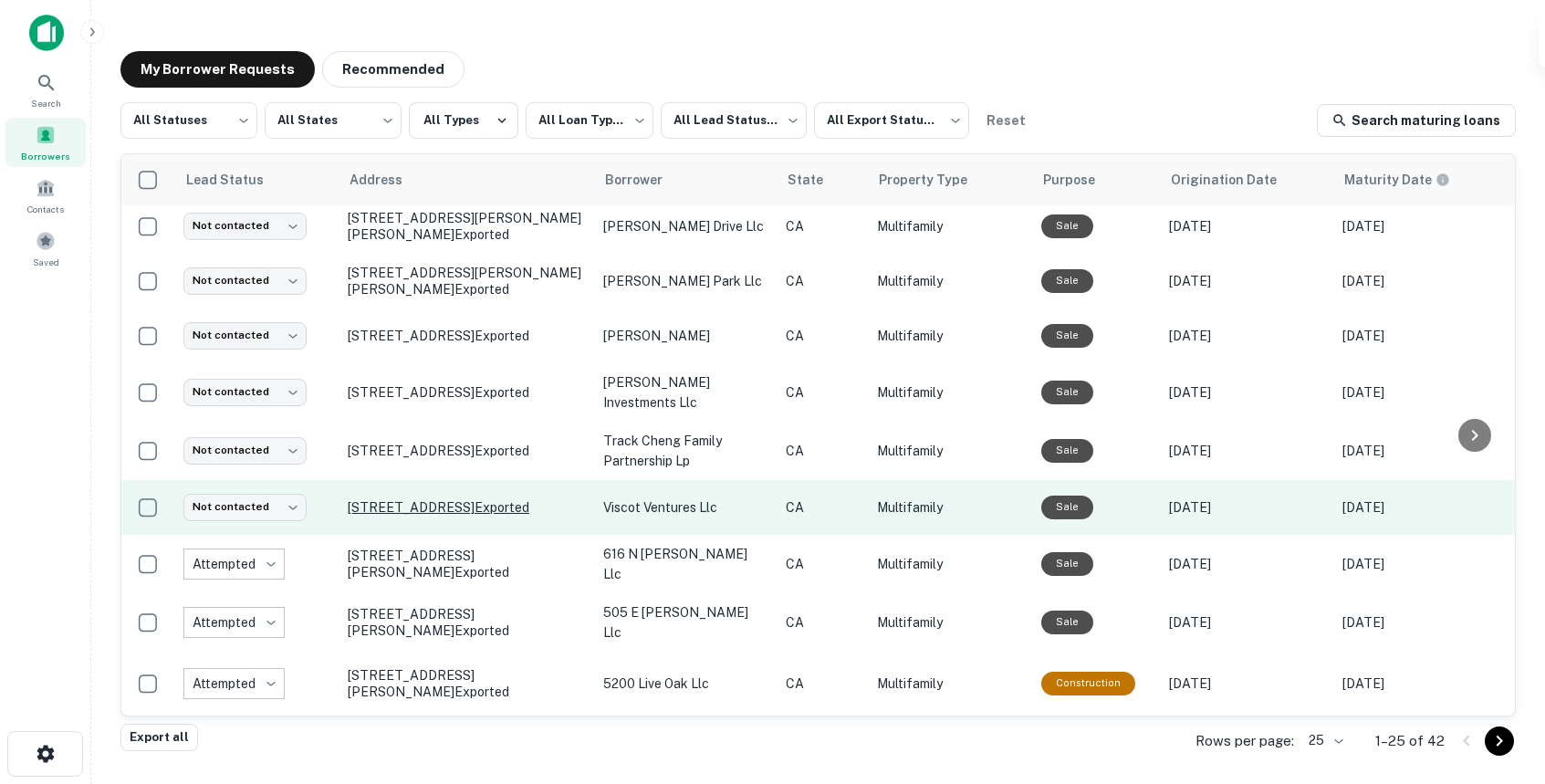
click at [486, 499] on p "[STREET_ADDRESS] Exported" at bounding box center [467, 508] width 238 height 17
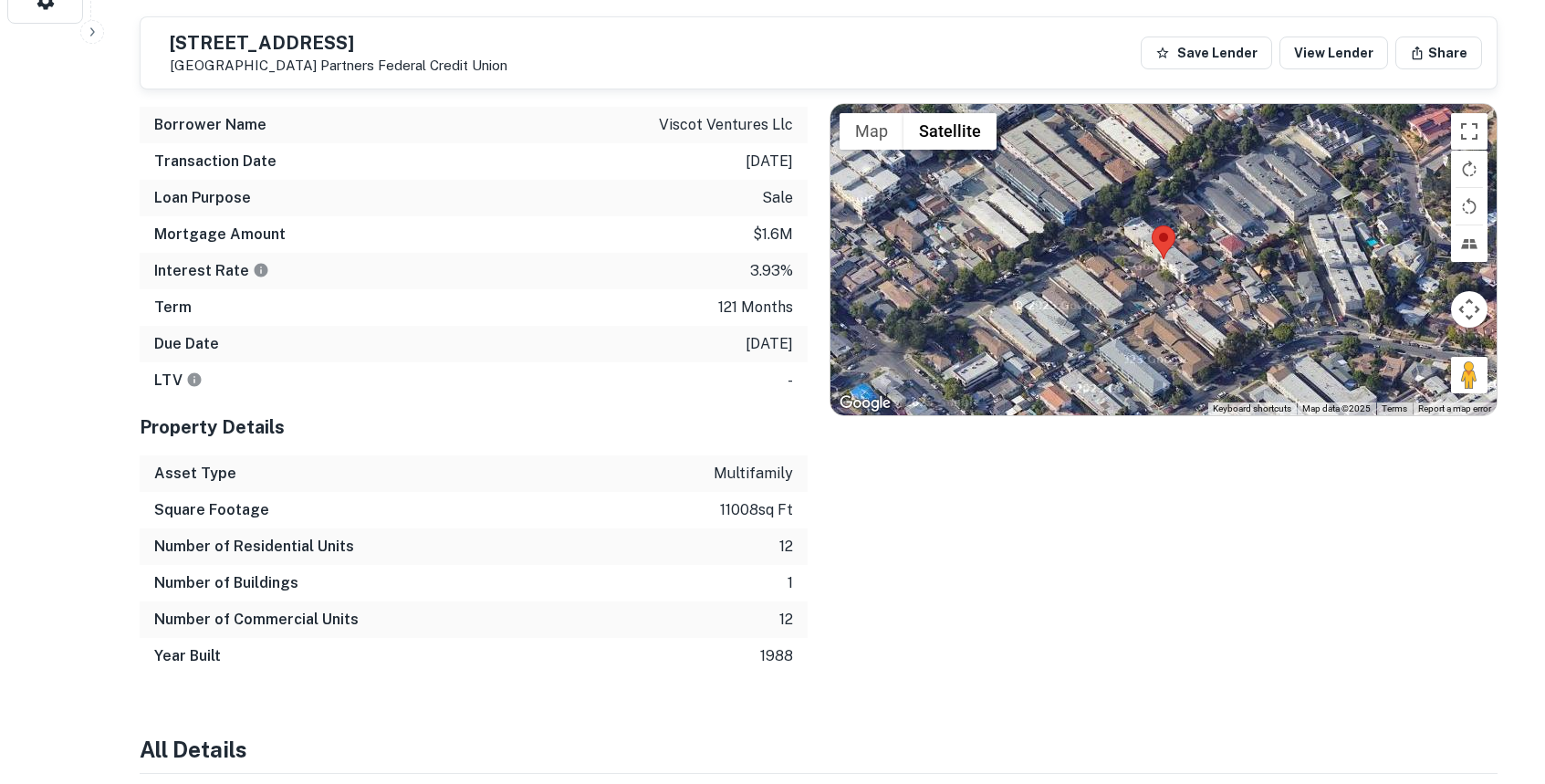
scroll to position [1505, 0]
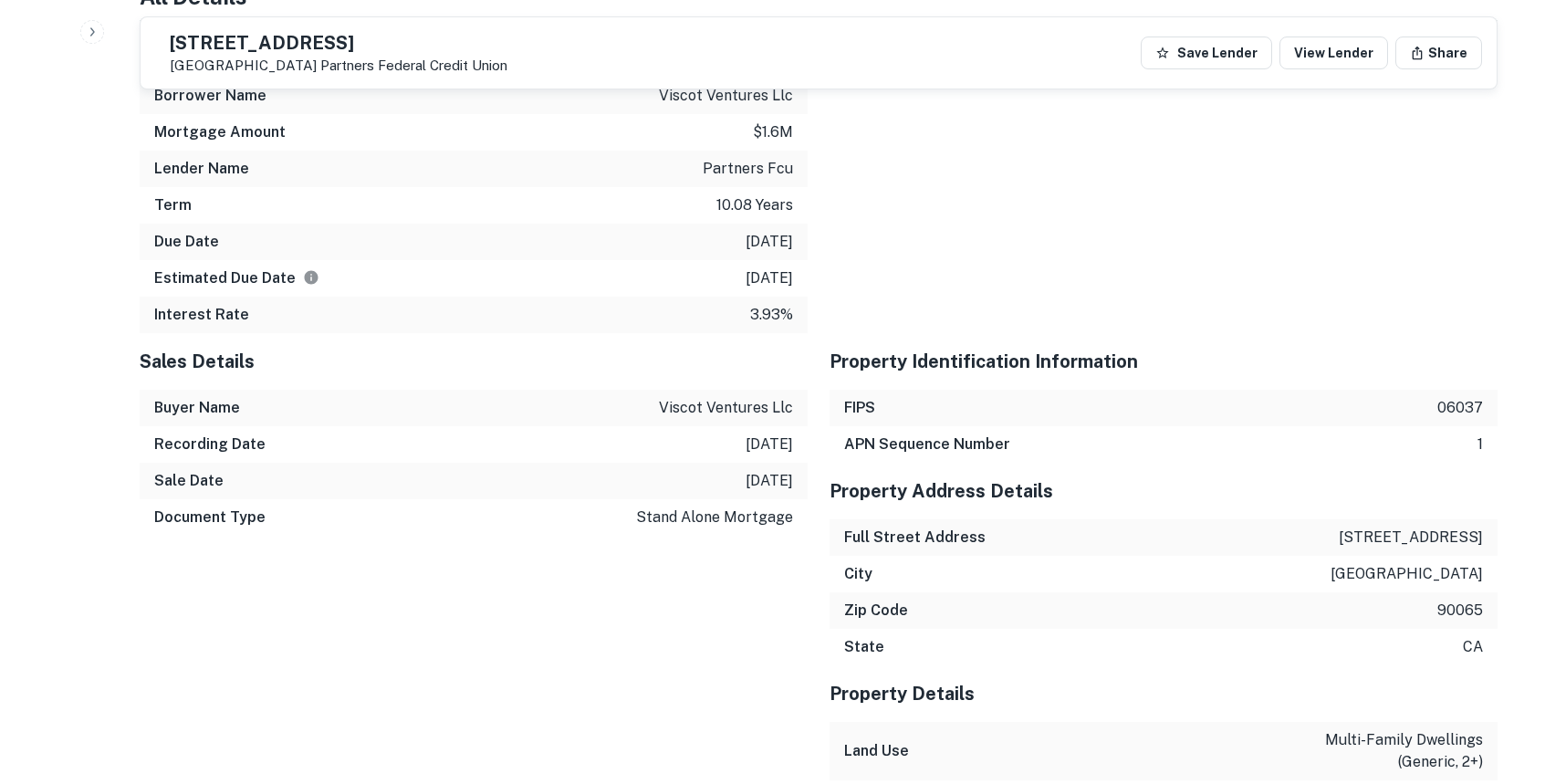
click at [801, 379] on div "Sales Details" at bounding box center [473, 361] width 668 height 57
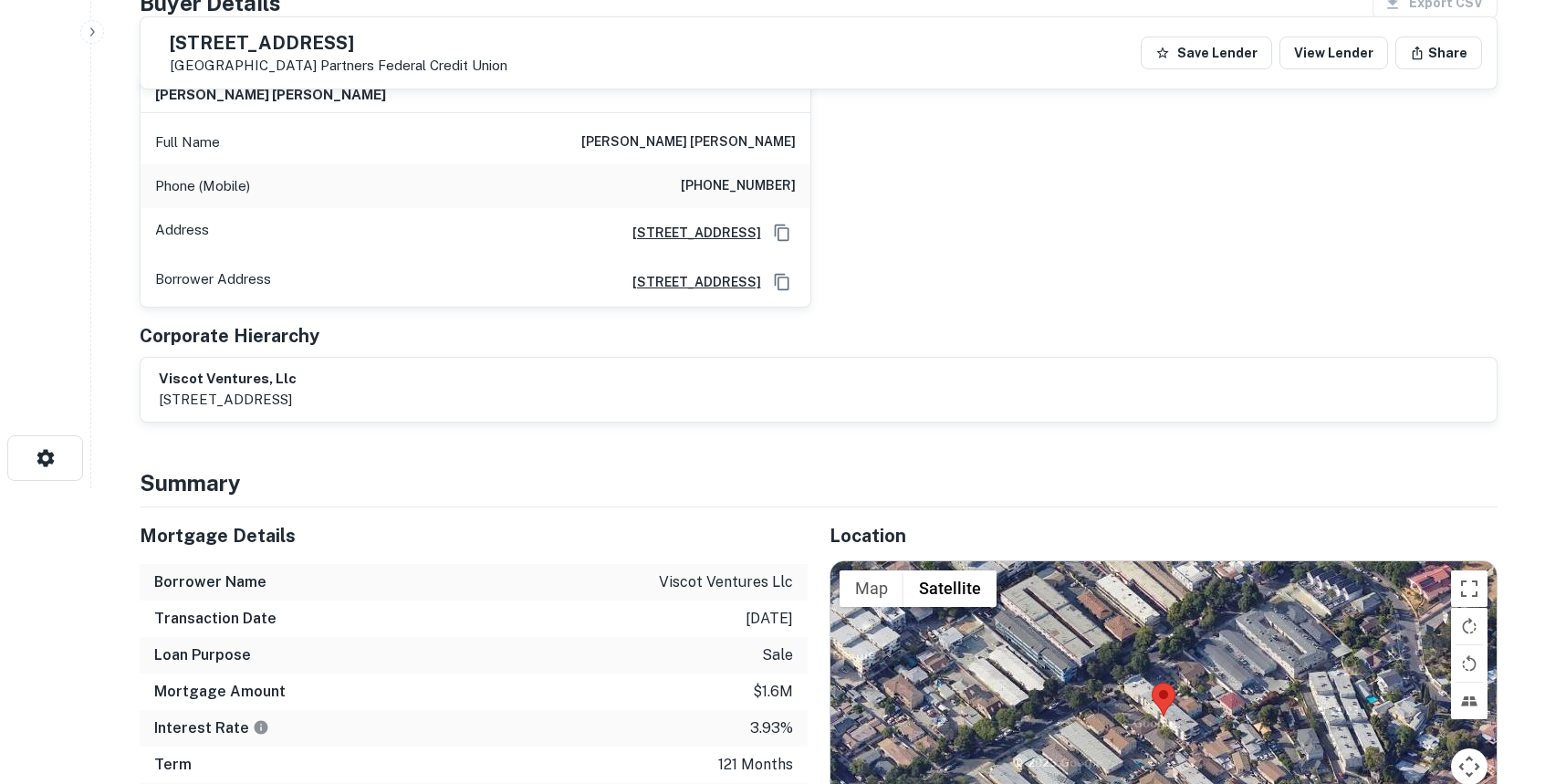
scroll to position [0, 0]
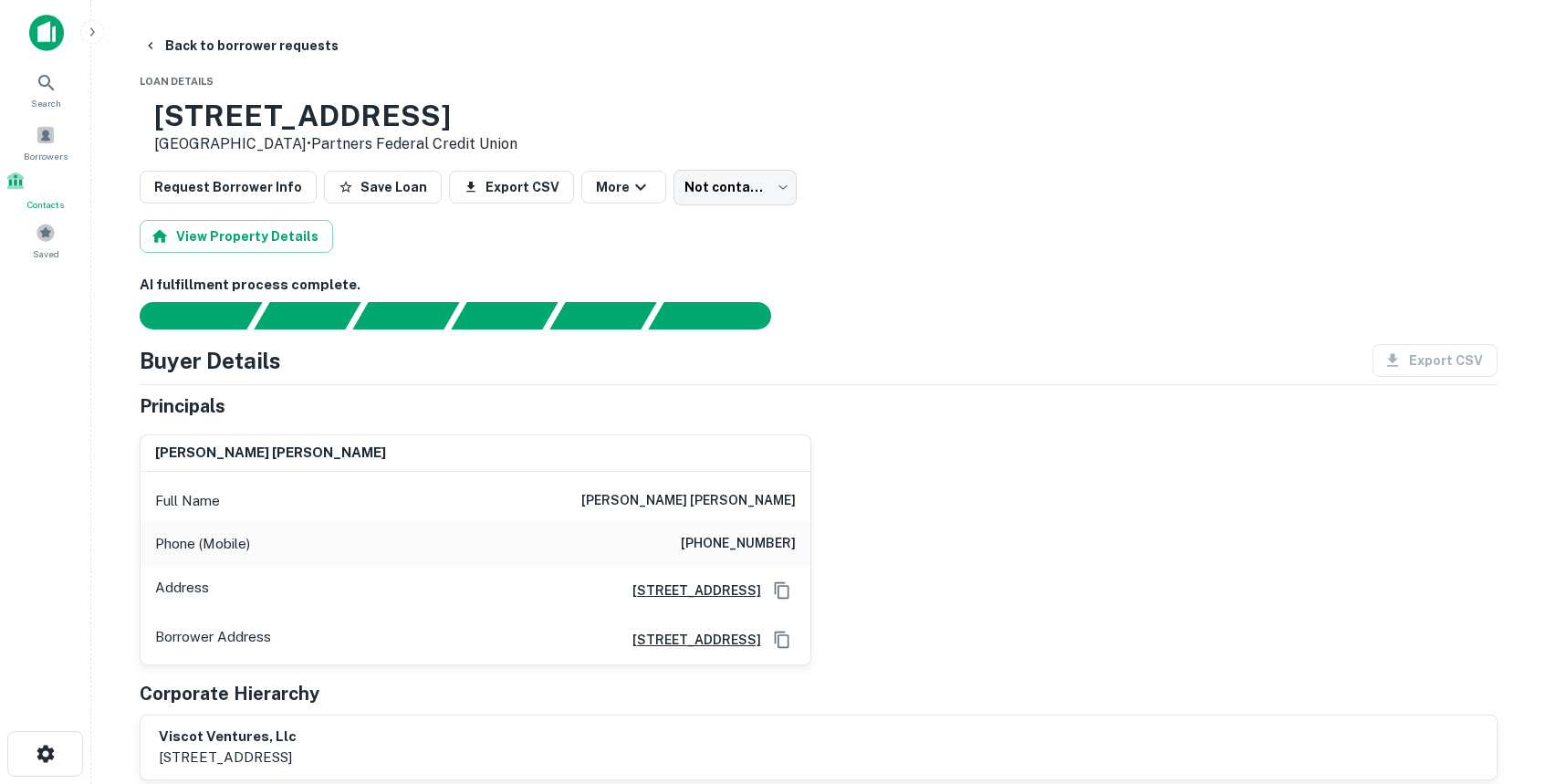
click at [1100, 409] on div "Principals" at bounding box center [818, 405] width 1358 height 27
